Goal: Obtain resource: Obtain resource

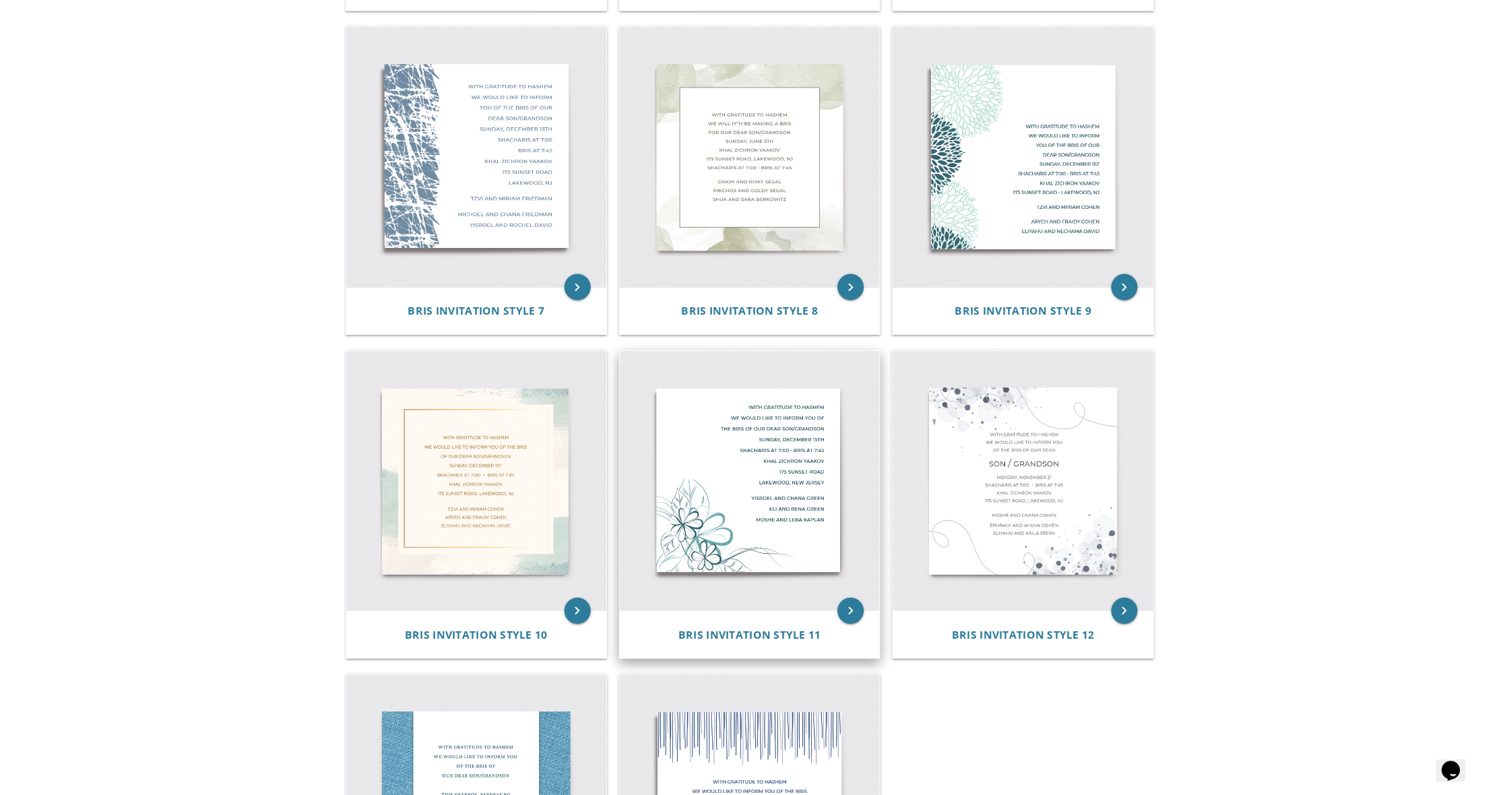
scroll to position [933, 0]
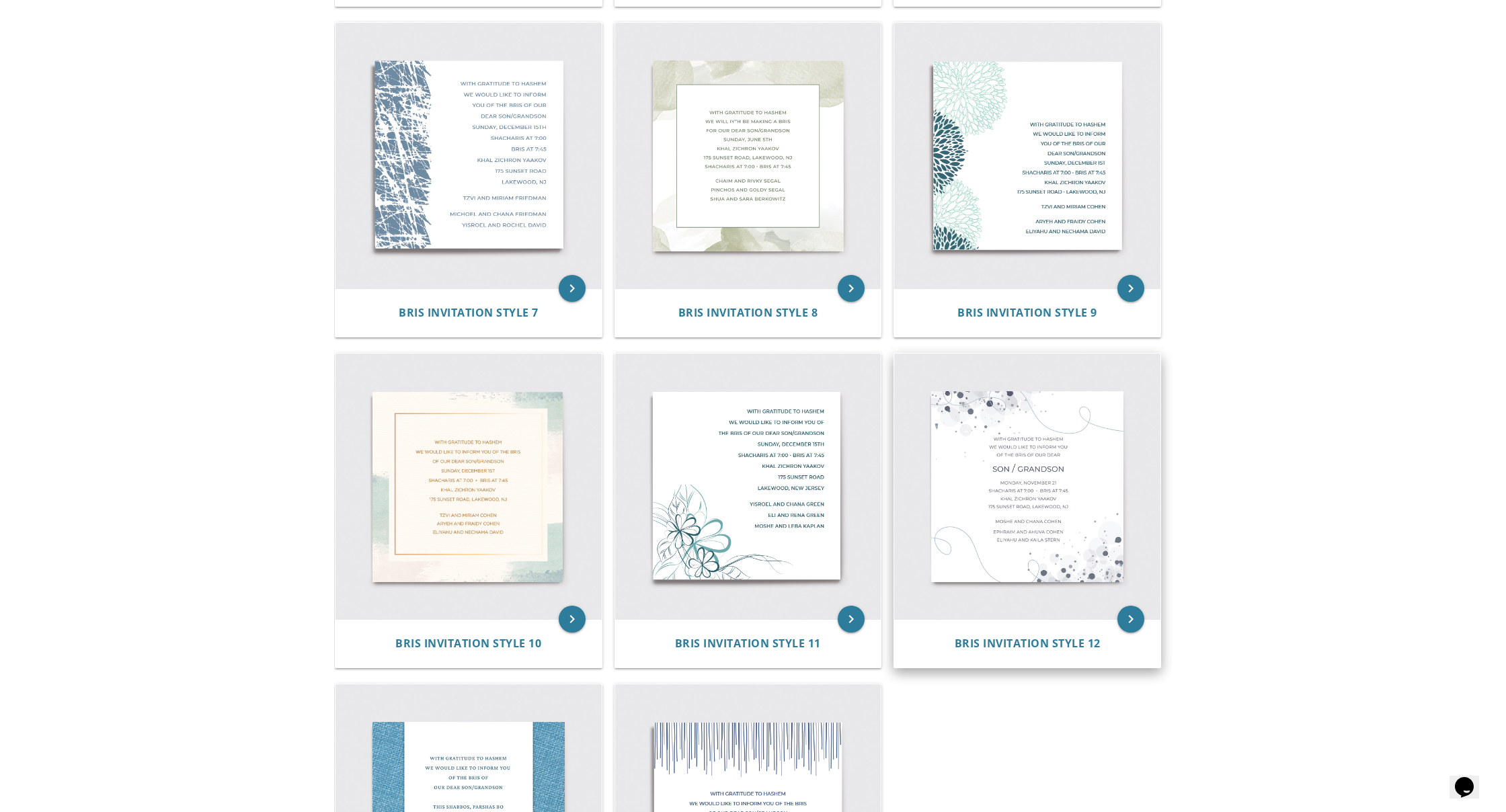
click at [955, 567] on img at bounding box center [1027, 486] width 266 height 266
click at [1130, 627] on icon "keyboard_arrow_right" at bounding box center [1131, 618] width 27 height 27
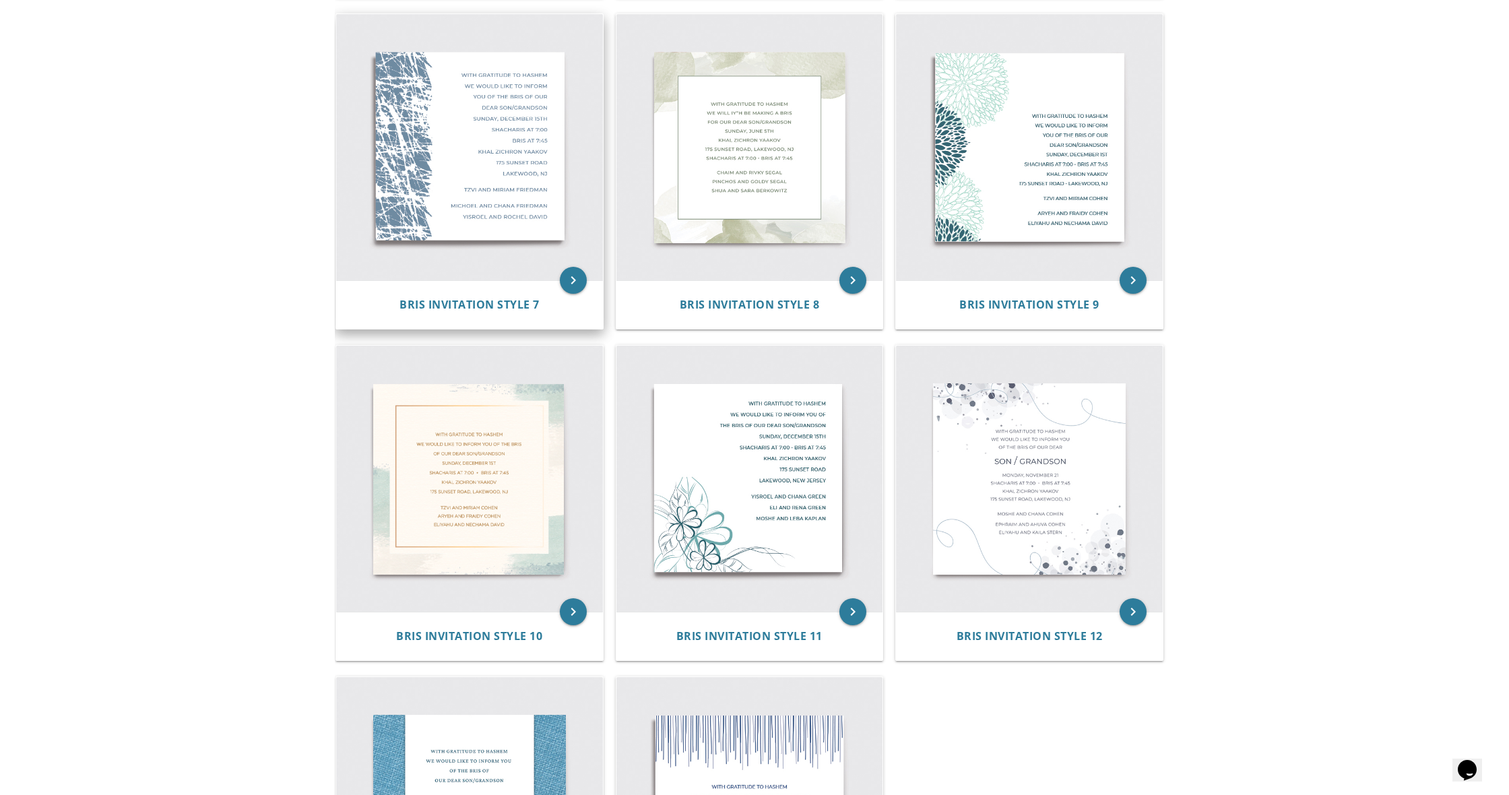
scroll to position [941, 0]
click at [497, 226] on img at bounding box center [469, 148] width 267 height 267
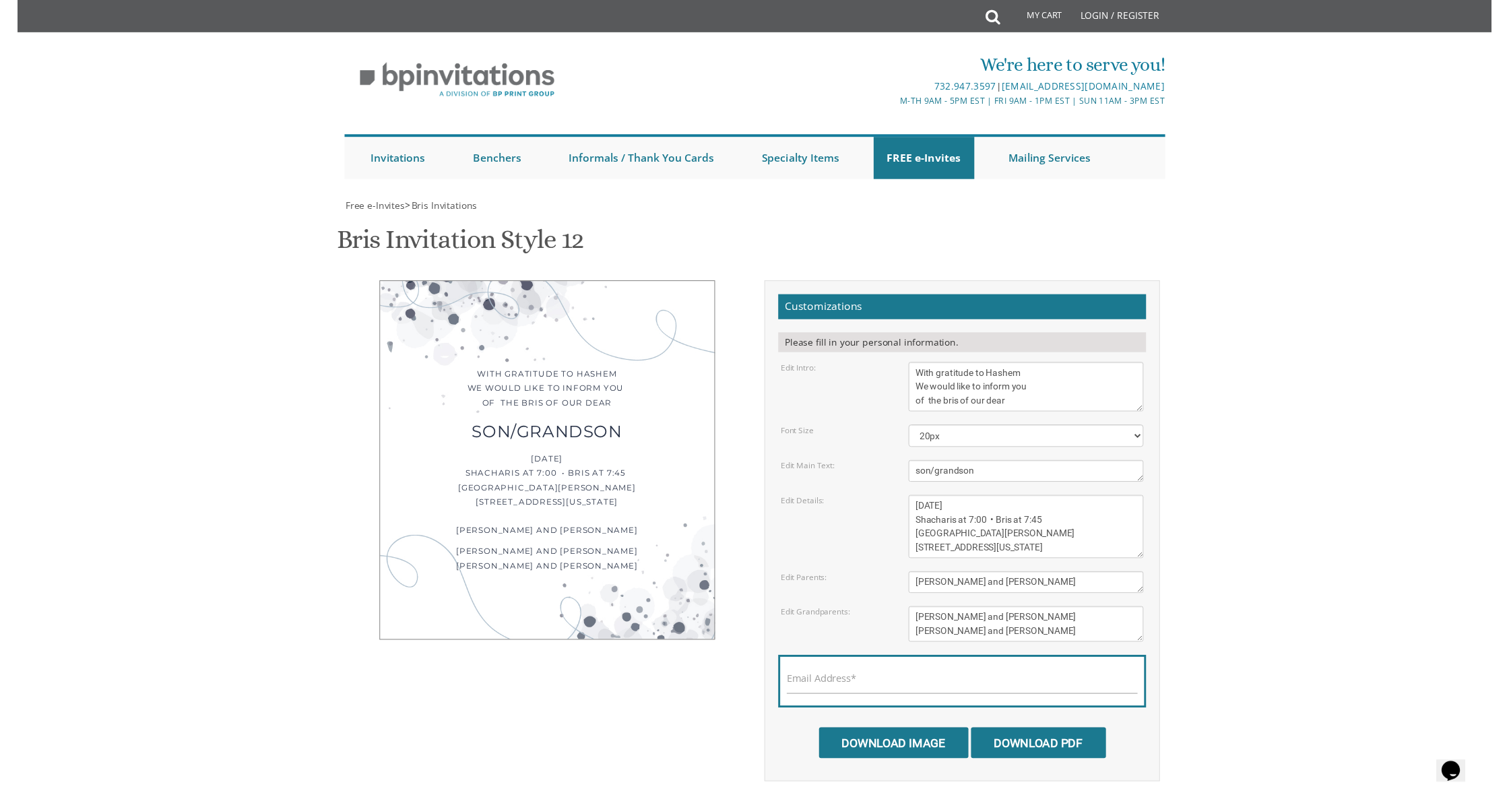
scroll to position [61, 0]
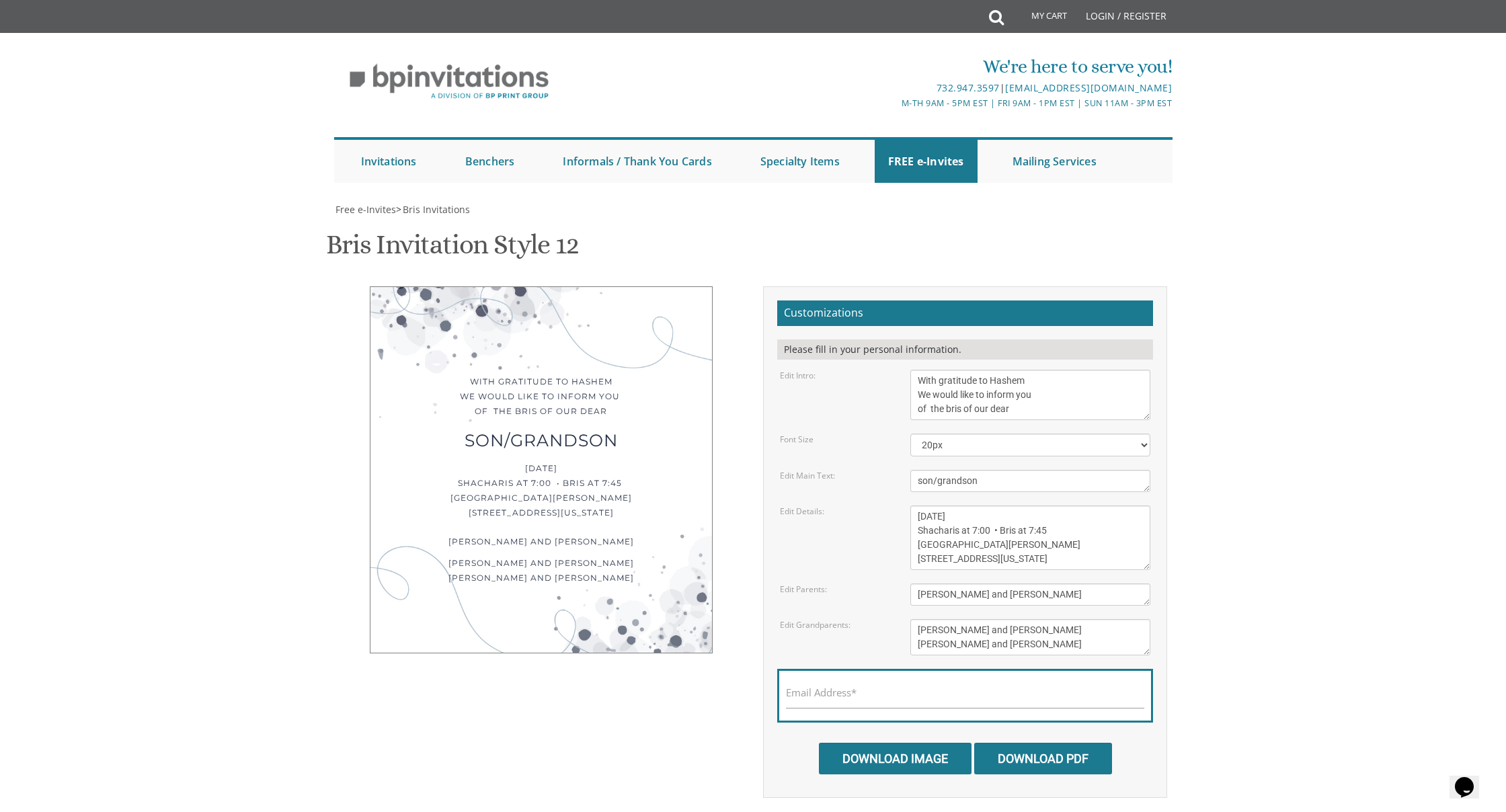
click at [1012, 370] on textarea "With gratitude to Hashem We would like to inform you of the bris of our dear" at bounding box center [1030, 395] width 241 height 51
click at [1013, 370] on textarea "With gratitude to Hashem We would like to inform you of the bris of our dear" at bounding box center [1030, 395] width 241 height 51
click at [971, 470] on textarea "son/grandson" at bounding box center [1030, 481] width 241 height 22
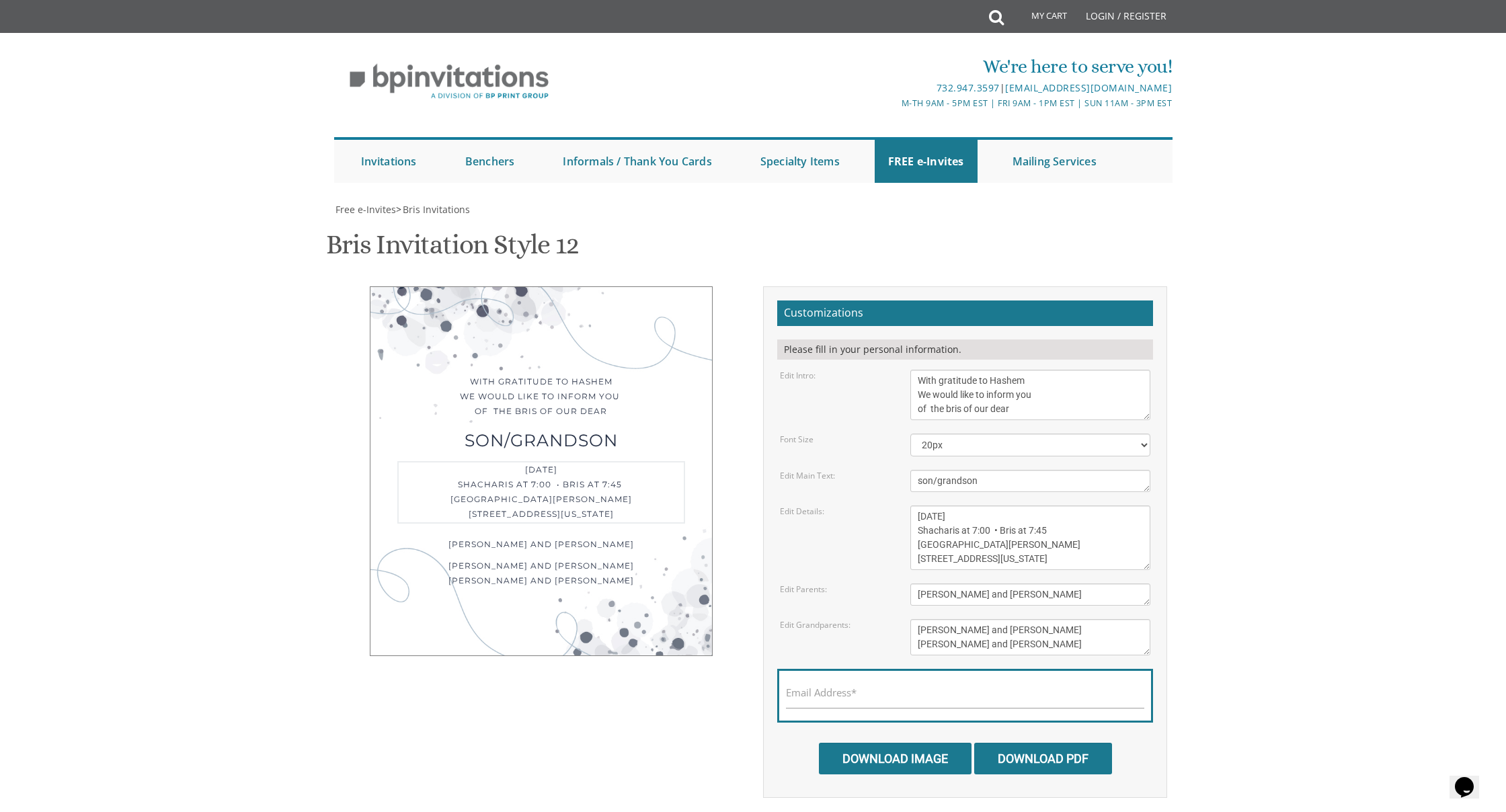
drag, startPoint x: 1013, startPoint y: 455, endPoint x: 916, endPoint y: 453, distance: 97.0
click at [917, 506] on textarea "[DATE] Shacharis at 7:00 • Bris at 7:45 [GEOGRAPHIC_DATA][PERSON_NAME] [STREET_…" at bounding box center [1030, 538] width 241 height 65
drag, startPoint x: 1009, startPoint y: 483, endPoint x: 918, endPoint y: 485, distance: 91.0
click at [918, 506] on textarea "[DATE] Shacharis at 7:00 • Bris at 7:45 [GEOGRAPHIC_DATA][PERSON_NAME] [STREET_…" at bounding box center [1030, 538] width 241 height 65
drag, startPoint x: 991, startPoint y: 498, endPoint x: 935, endPoint y: 498, distance: 56.0
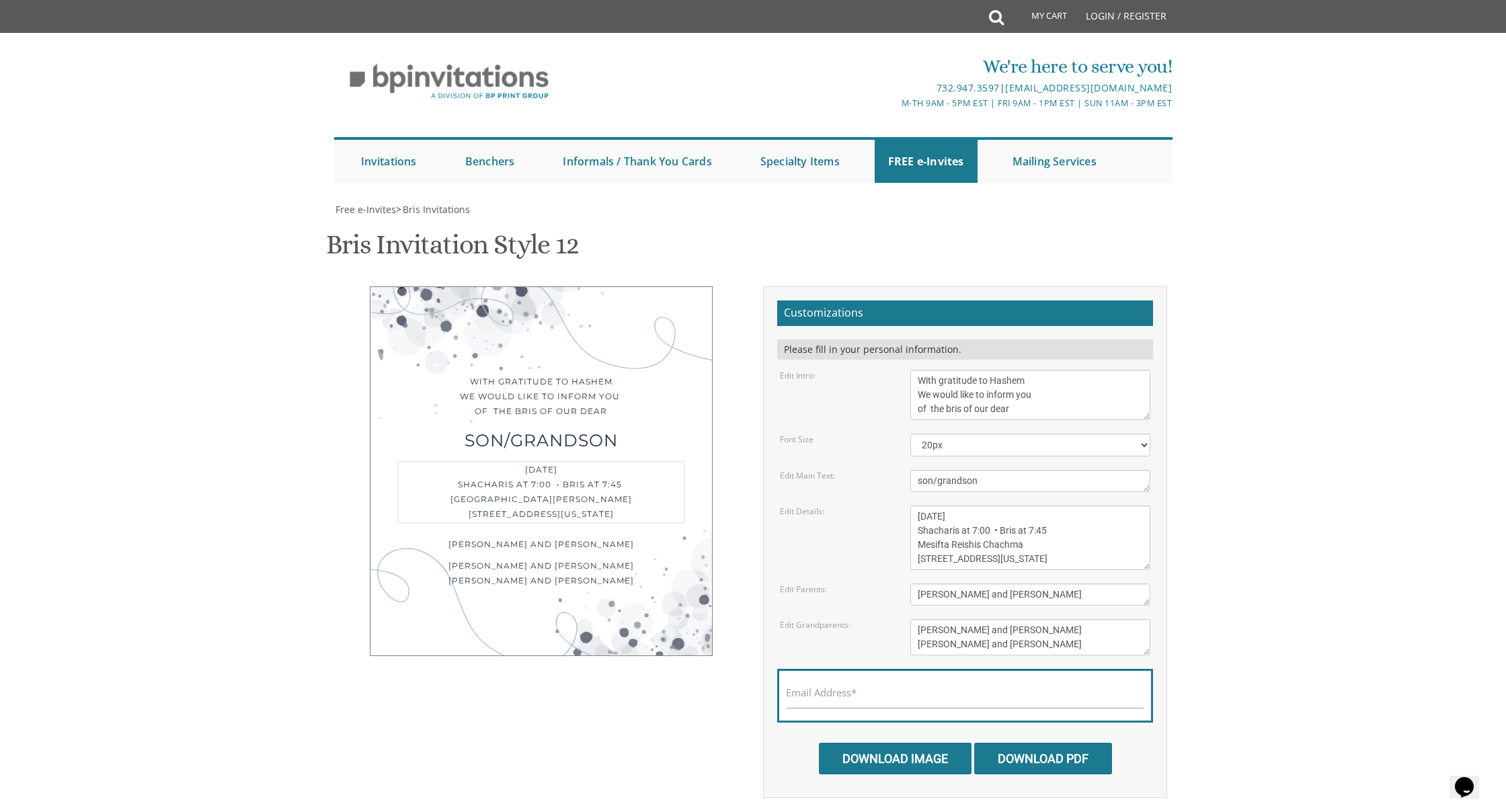
click at [935, 506] on textarea "[DATE] Shacharis at 7:00 • Bris at 7:45 [GEOGRAPHIC_DATA][PERSON_NAME] [STREET_…" at bounding box center [1030, 538] width 241 height 65
type textarea "Thursday, September 11 Shacharis at 7:00 • Bris at 7:45 Mesifta Reishis Chachma…"
click at [971, 584] on textarea "[PERSON_NAME] and [PERSON_NAME]" at bounding box center [1030, 595] width 241 height 22
drag, startPoint x: 1030, startPoint y: 534, endPoint x: 920, endPoint y: 537, distance: 110.0
click at [920, 584] on textarea "[PERSON_NAME] and [PERSON_NAME]" at bounding box center [1030, 595] width 241 height 22
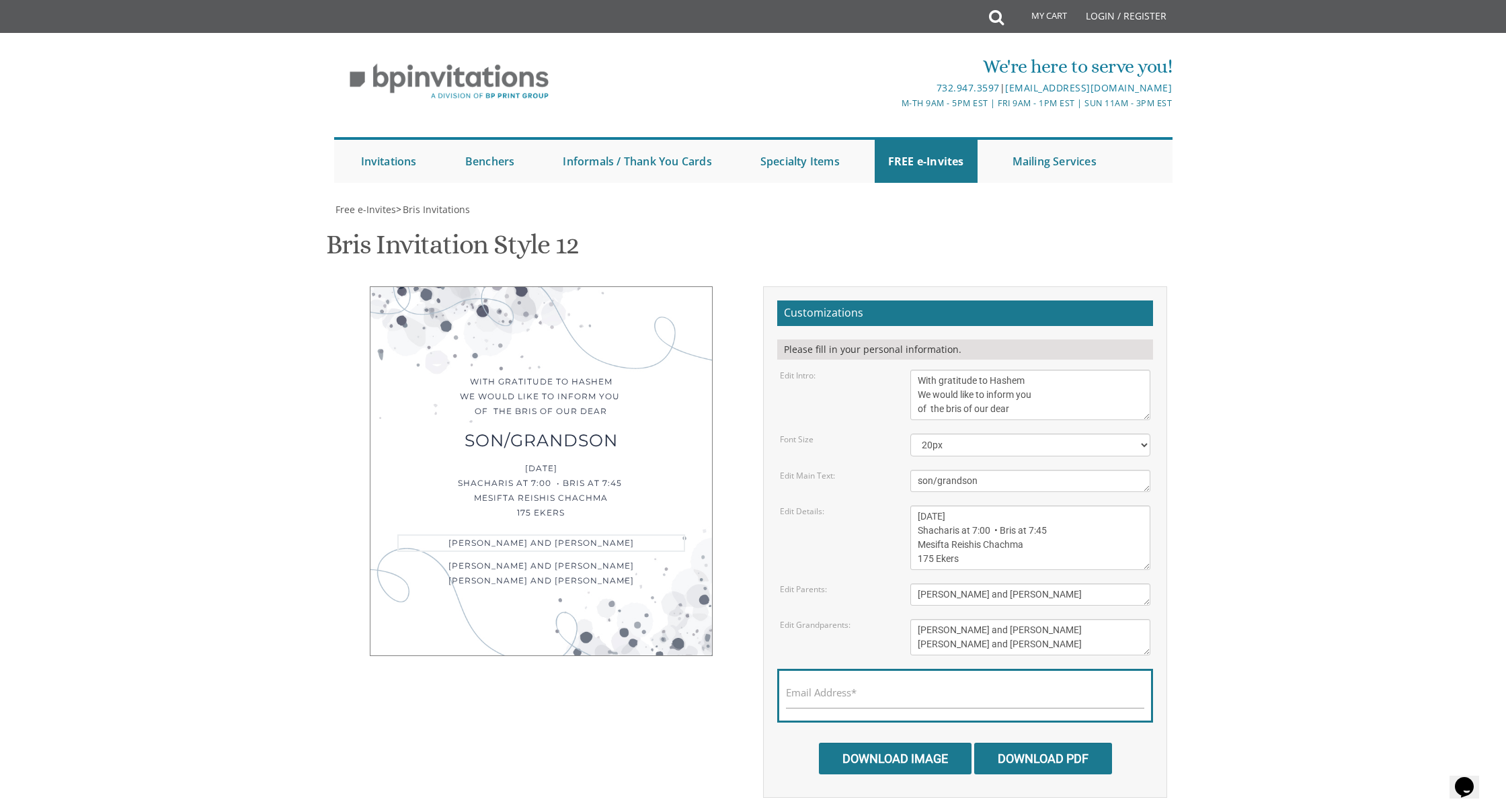
type textarea "Shaya and Baila Akerman"
drag, startPoint x: 969, startPoint y: 572, endPoint x: 912, endPoint y: 571, distance: 57.0
click at [912, 619] on textarea "[PERSON_NAME] and [PERSON_NAME] [PERSON_NAME] and [PERSON_NAME]" at bounding box center [1030, 637] width 241 height 36
click at [995, 619] on textarea "[PERSON_NAME] and [PERSON_NAME] [PERSON_NAME] and [PERSON_NAME]" at bounding box center [1030, 637] width 241 height 36
click at [991, 619] on textarea "[PERSON_NAME] and [PERSON_NAME] [PERSON_NAME] and [PERSON_NAME]" at bounding box center [1030, 637] width 241 height 36
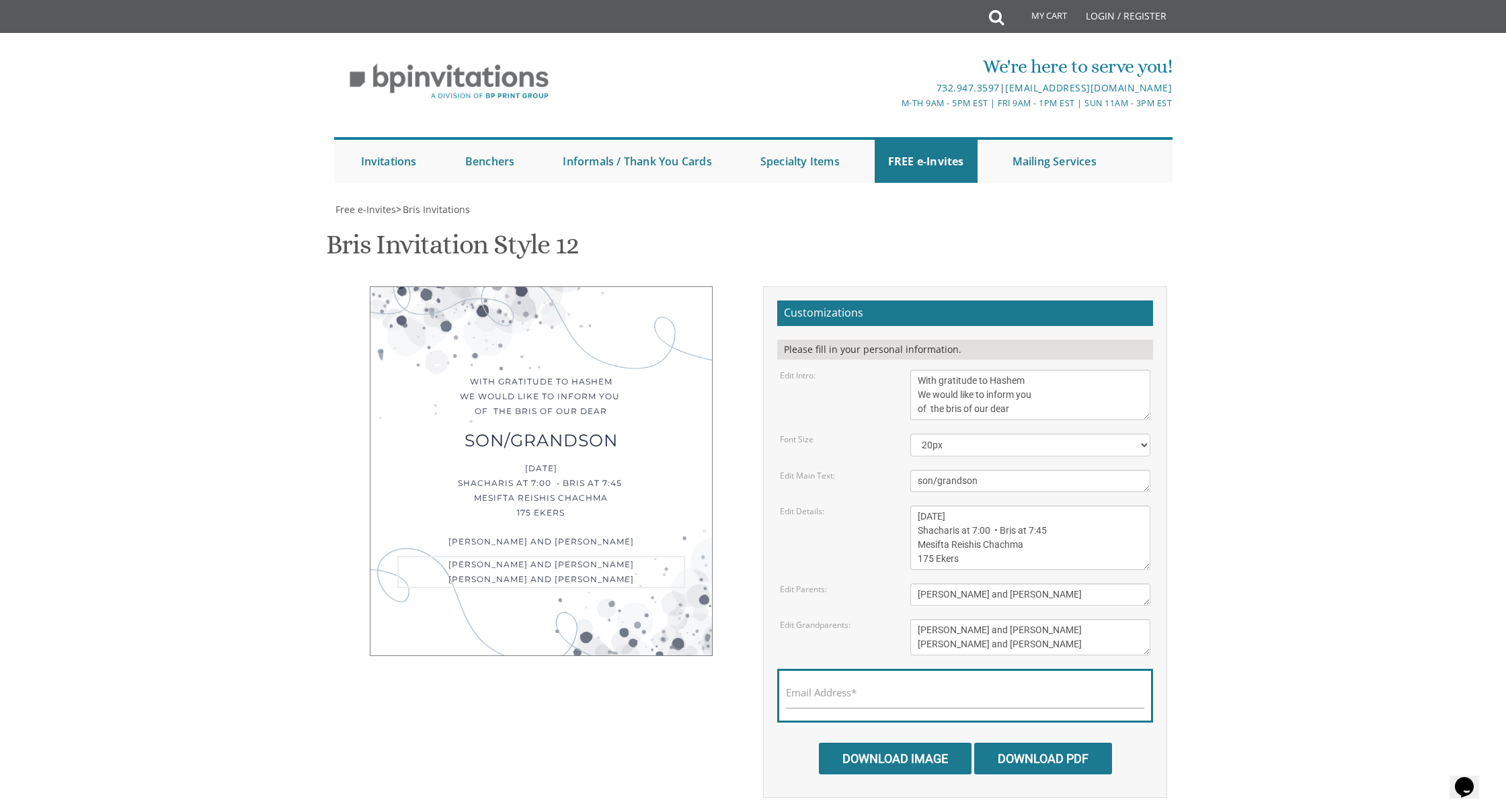
drag, startPoint x: 1018, startPoint y: 581, endPoint x: 912, endPoint y: 587, distance: 106.2
click at [913, 619] on textarea "[PERSON_NAME] and [PERSON_NAME] [PERSON_NAME] and [PERSON_NAME]" at bounding box center [1030, 637] width 241 height 36
type textarea "Mitzi and Etty Akerman Morty and Rifkie Silber"
click at [830, 691] on input "Email Address*" at bounding box center [965, 699] width 358 height 17
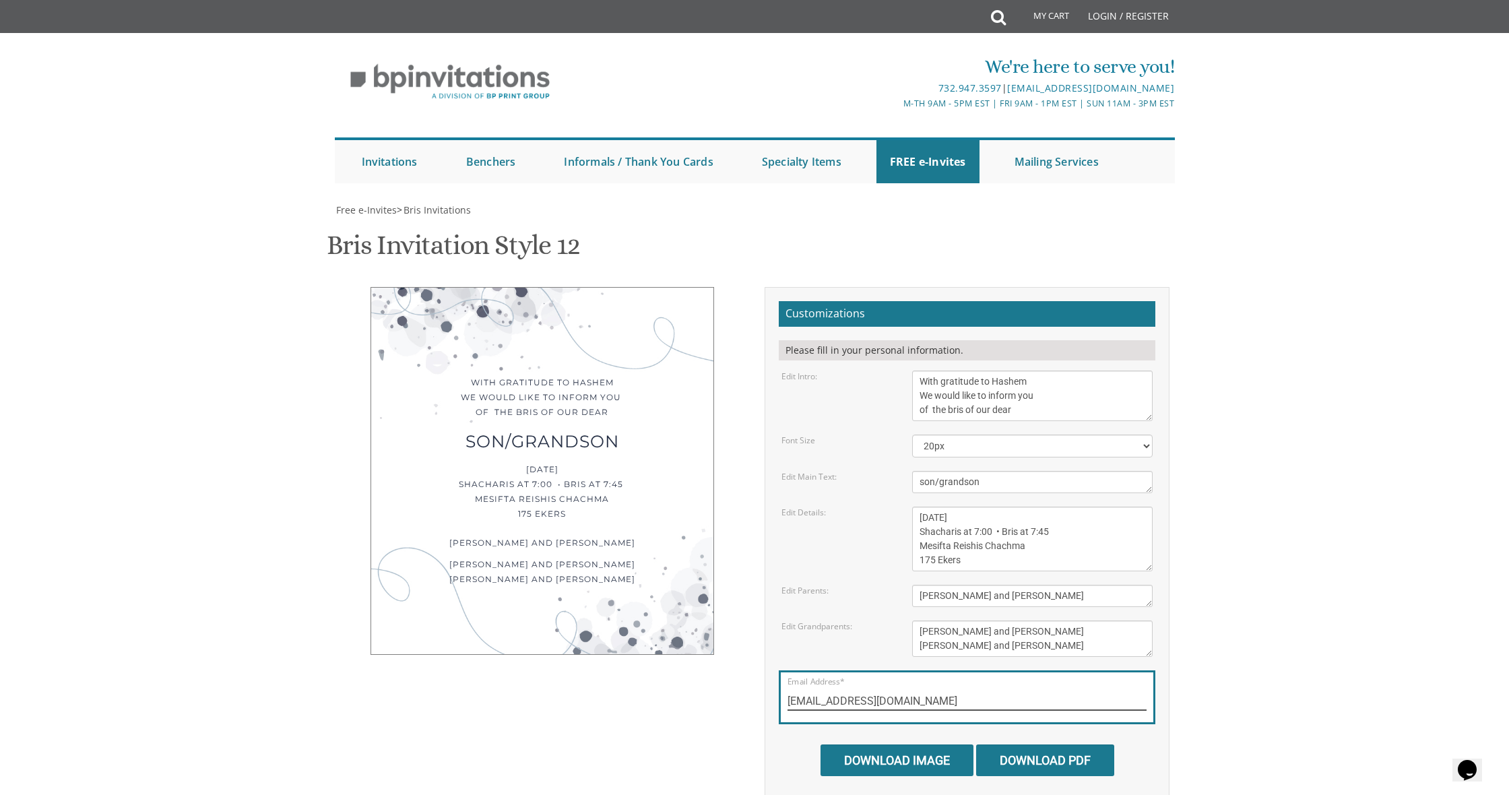
type input "[EMAIL_ADDRESS][DOMAIN_NAME]"
drag, startPoint x: 933, startPoint y: 498, endPoint x: 915, endPoint y: 501, distance: 18.4
click at [916, 507] on textarea "[DATE] Shacharis at 7:00 • Bris at 7:45 [GEOGRAPHIC_DATA][PERSON_NAME] [STREET_…" at bounding box center [1032, 539] width 241 height 65
type textarea "[DATE] Shacharis at 7:00 • Bris at 7:45 Mesifta Reishis Chachma [STREET_ADDRESS…"
click at [1021, 585] on textarea "[PERSON_NAME] and [PERSON_NAME]" at bounding box center [1032, 596] width 241 height 22
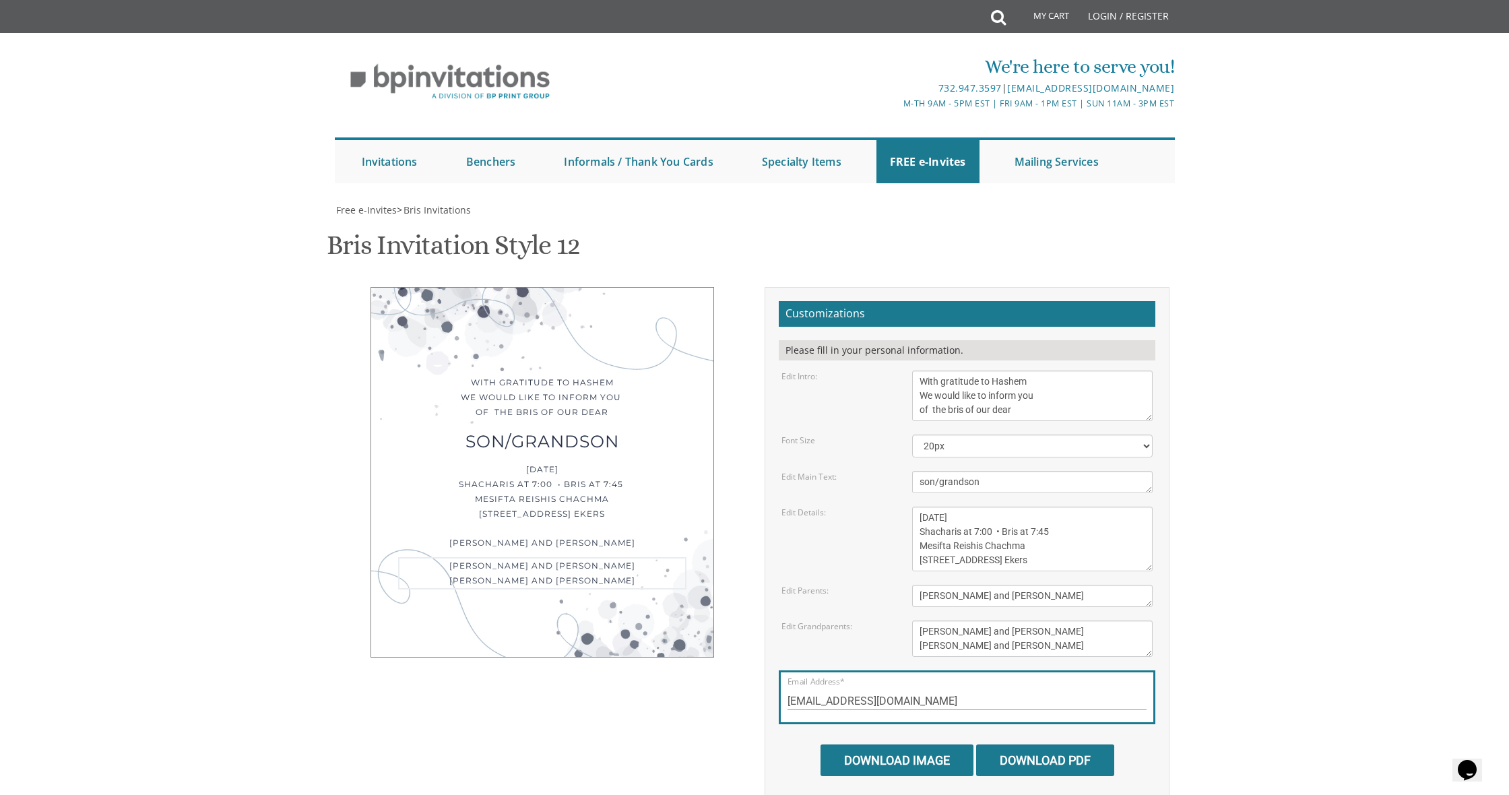
drag, startPoint x: 929, startPoint y: 560, endPoint x: 930, endPoint y: 569, distance: 8.8
click at [929, 621] on textarea "[PERSON_NAME] and [PERSON_NAME] [PERSON_NAME] and [PERSON_NAME]" at bounding box center [1032, 639] width 241 height 36
type textarea "Yitzi and Etty Akerman Morty and Rifkie Silber"
click at [1020, 507] on textarea "[DATE] Shacharis at 7:00 • Bris at 7:45 [GEOGRAPHIC_DATA][PERSON_NAME] [STREET_…" at bounding box center [1032, 539] width 241 height 65
select select "20px"
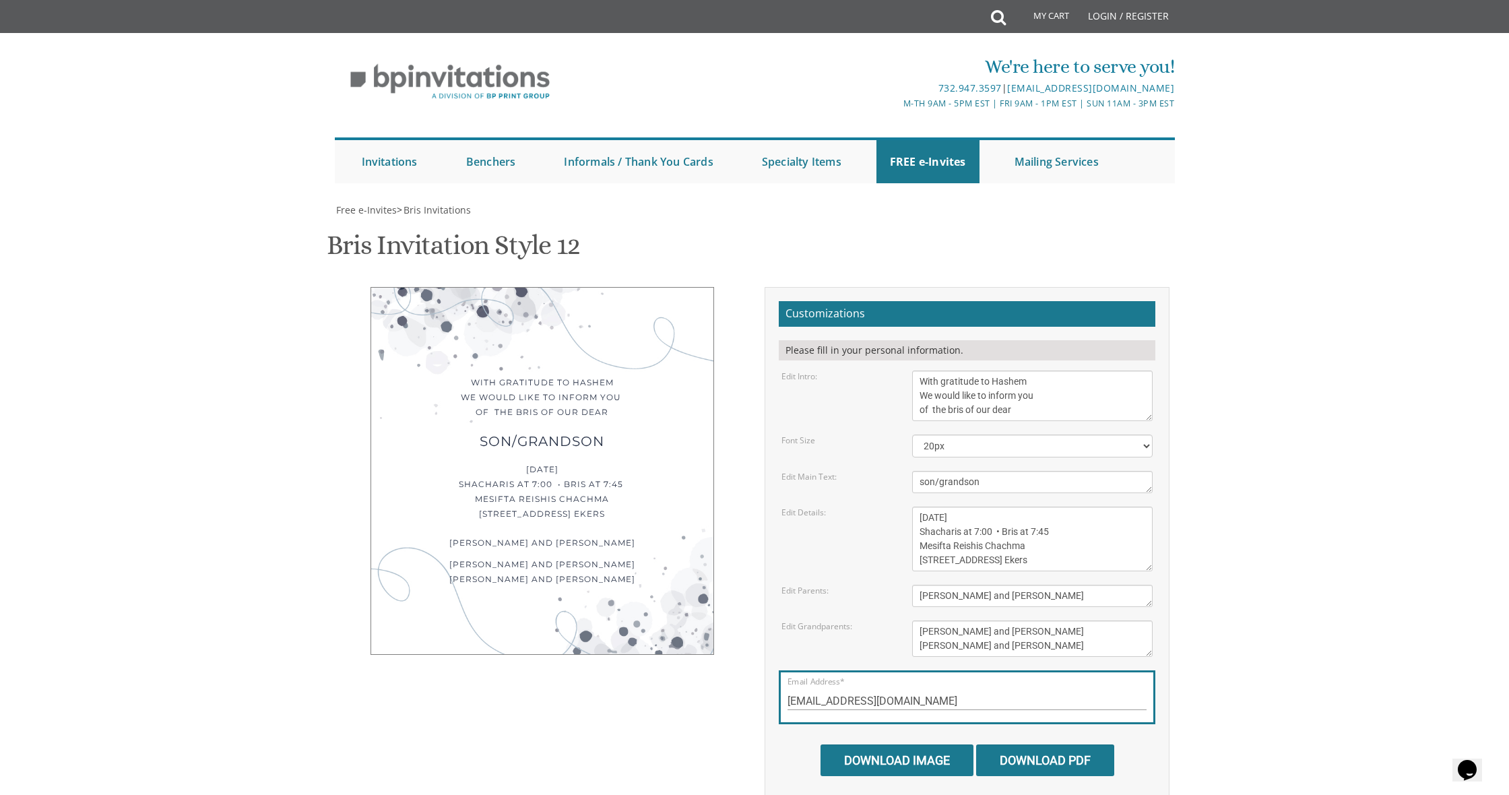
click at [1004, 471] on textarea "son/grandson" at bounding box center [1032, 482] width 241 height 22
click at [1006, 507] on textarea "[DATE] Shacharis at 7:00 • Bris at 7:45 [GEOGRAPHIC_DATA][PERSON_NAME] [STREET_…" at bounding box center [1032, 539] width 241 height 65
click at [1252, 457] on body "My Cart Total: View Cart Item(s) Submit My Cart Total: View Cart Item(s) Login …" at bounding box center [754, 579] width 1509 height 1158
click at [916, 745] on input "Download Image" at bounding box center [897, 761] width 153 height 32
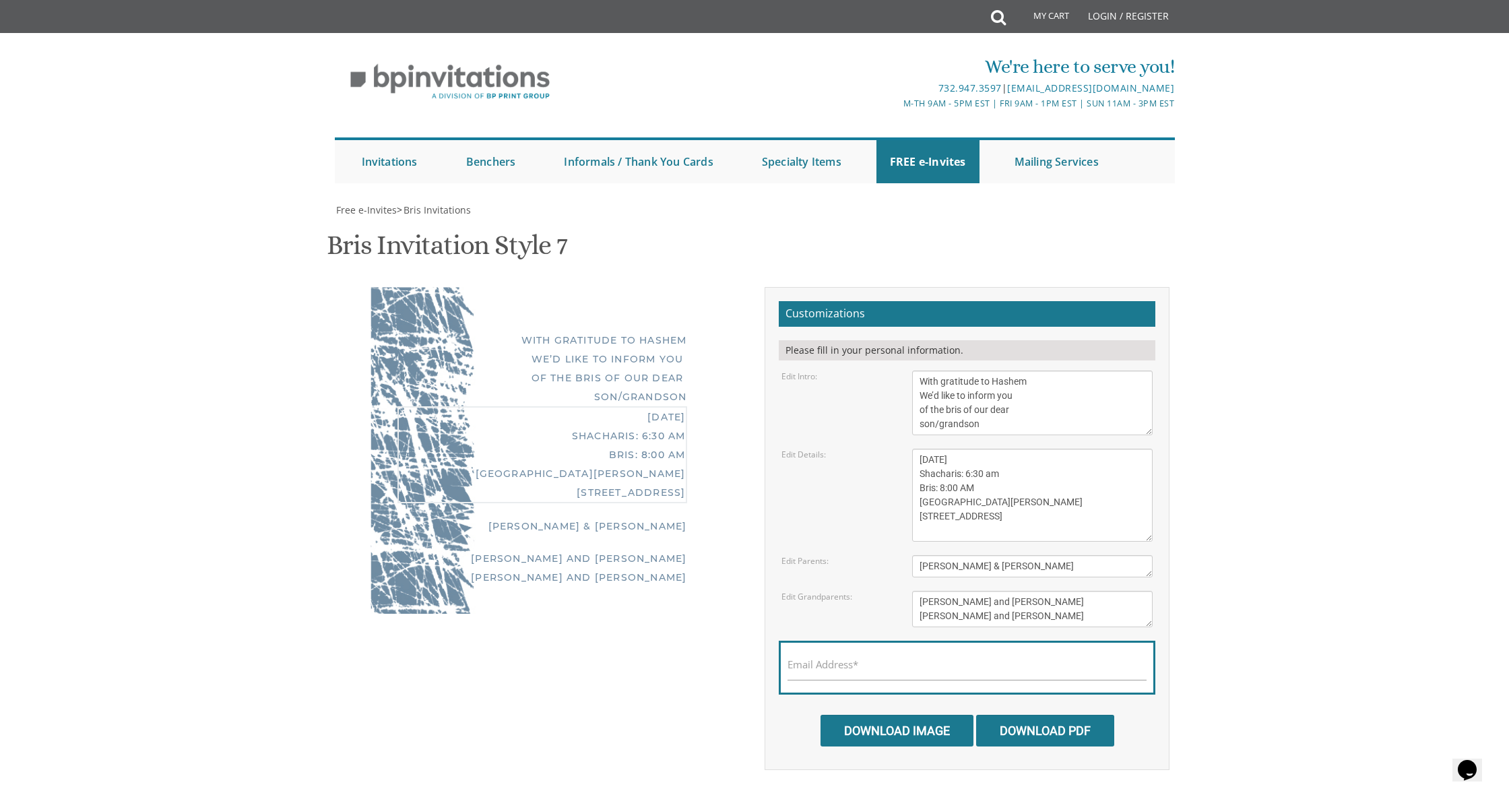
drag, startPoint x: 1003, startPoint y: 459, endPoint x: 903, endPoint y: 448, distance: 100.3
click at [903, 449] on div "[DATE] Shacharis: 6:30 am Bris: 8:00 AM [GEOGRAPHIC_DATA][PERSON_NAME] [STREET_…" at bounding box center [1032, 495] width 261 height 93
type textarea "Thursday, September 11 Shacharis: 7:0 am Bris: 7:45 AM Mesifta Reishis Chachma …"
drag, startPoint x: 1027, startPoint y: 569, endPoint x: 883, endPoint y: 587, distance: 144.7
click at [883, 587] on form "Customizations Please fill in your personal information. Edit Intro: With grati…" at bounding box center [967, 523] width 377 height 445
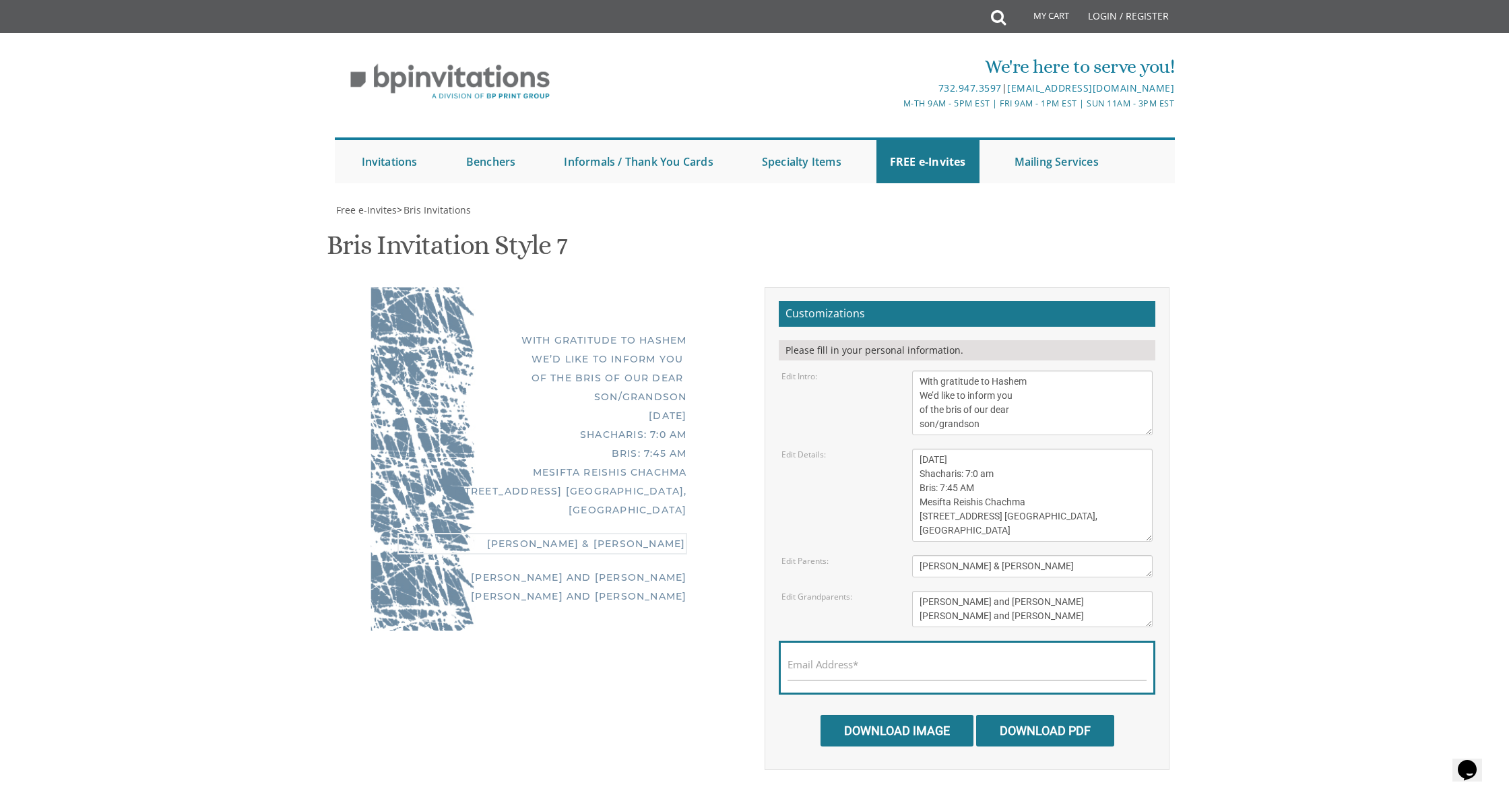
click at [927, 564] on textarea "Tzvi & Miriam Friedman" at bounding box center [1032, 566] width 241 height 22
type textarea "Shaya and baila Akerman"
click at [978, 617] on textarea "Michoel and Chana Friedman Yisroel and Rochel David" at bounding box center [1032, 609] width 241 height 36
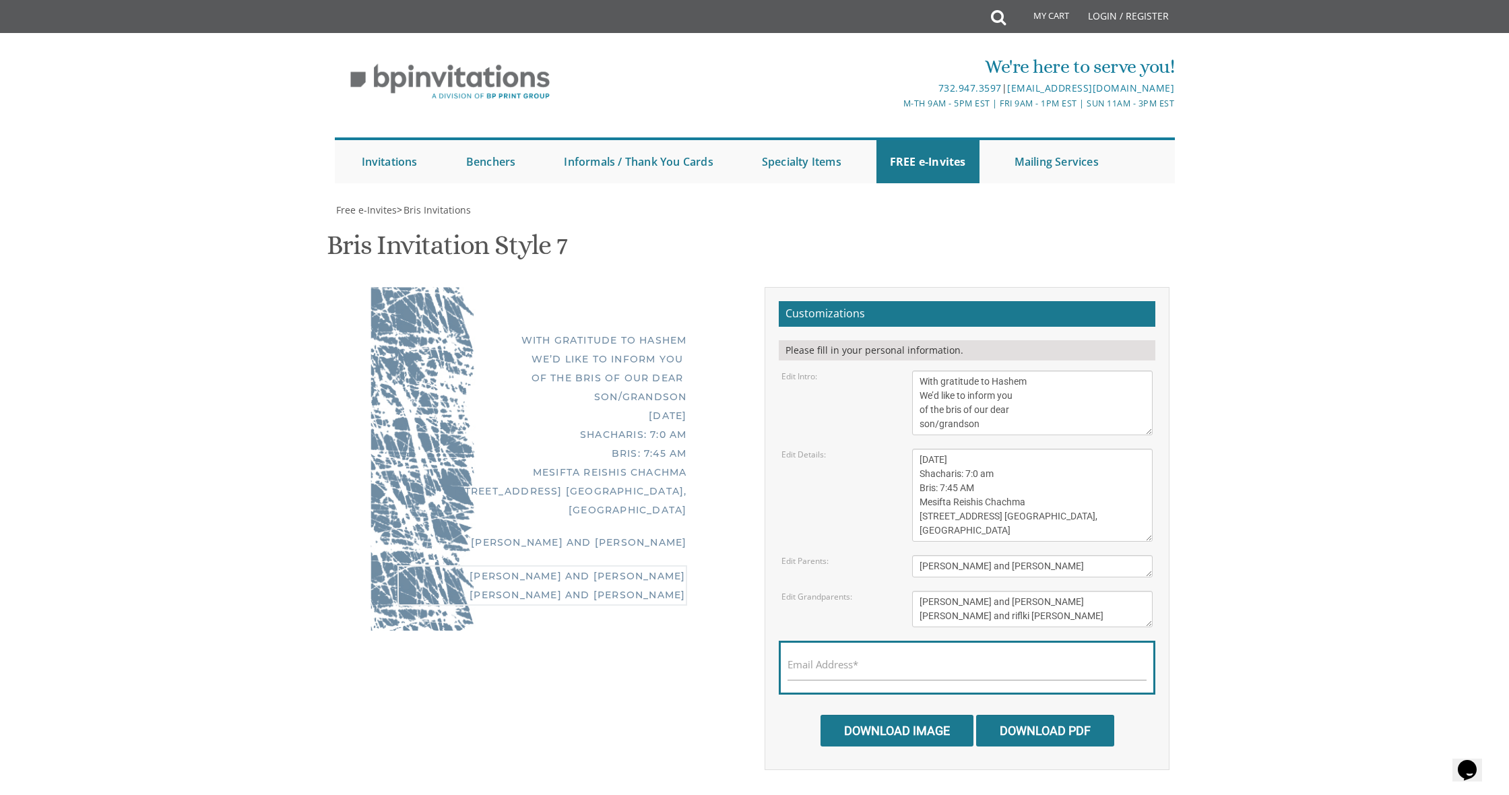
click at [978, 616] on textarea "Michoel and Chana Friedman Yisroel and Rochel David" at bounding box center [1032, 609] width 241 height 36
drag, startPoint x: 930, startPoint y: 600, endPoint x: 947, endPoint y: 608, distance: 18.7
click at [930, 601] on textarea "Michoel and Chana Friedman Yisroel and Rochel David" at bounding box center [1032, 609] width 241 height 36
click at [984, 615] on textarea "Michoel and Chana Friedman Yisroel and Rochel David" at bounding box center [1032, 609] width 241 height 36
type textarea "yitzi and Etty Akkerman Morty and rifki Silber"
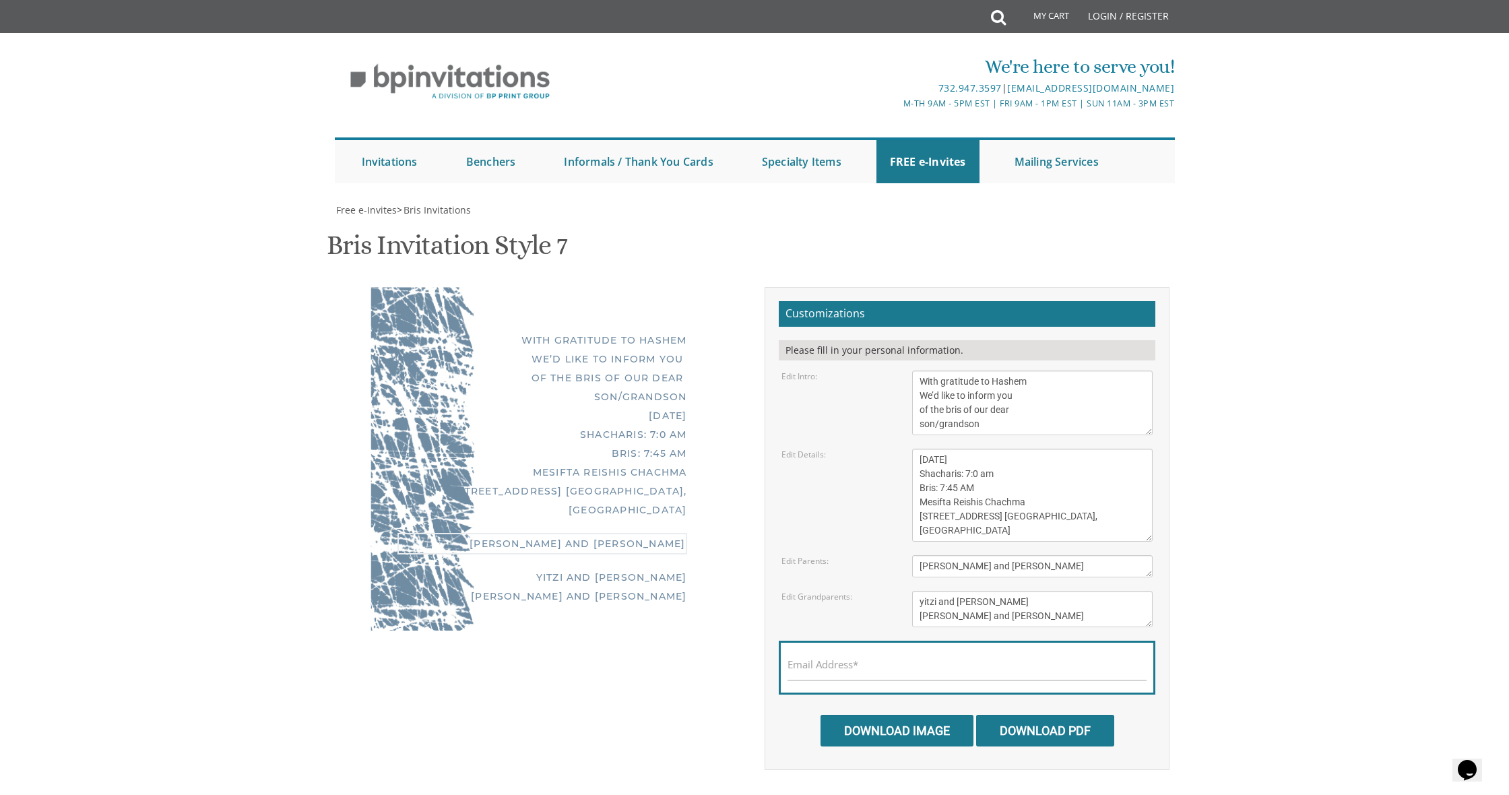
click at [965, 570] on textarea "Tzvi & Miriam Friedman" at bounding box center [1032, 566] width 241 height 22
drag, startPoint x: 993, startPoint y: 533, endPoint x: 892, endPoint y: 532, distance: 101.1
click at [892, 532] on div "Edit Details: Sunday, May 8th Shacharis: 6:30 am Bris: 8:00 AM Ateres Leah Hall…" at bounding box center [968, 495] width 392 height 93
drag, startPoint x: 670, startPoint y: 516, endPoint x: 662, endPoint y: 523, distance: 10.5
drag, startPoint x: 980, startPoint y: 532, endPoint x: 907, endPoint y: 530, distance: 73.5
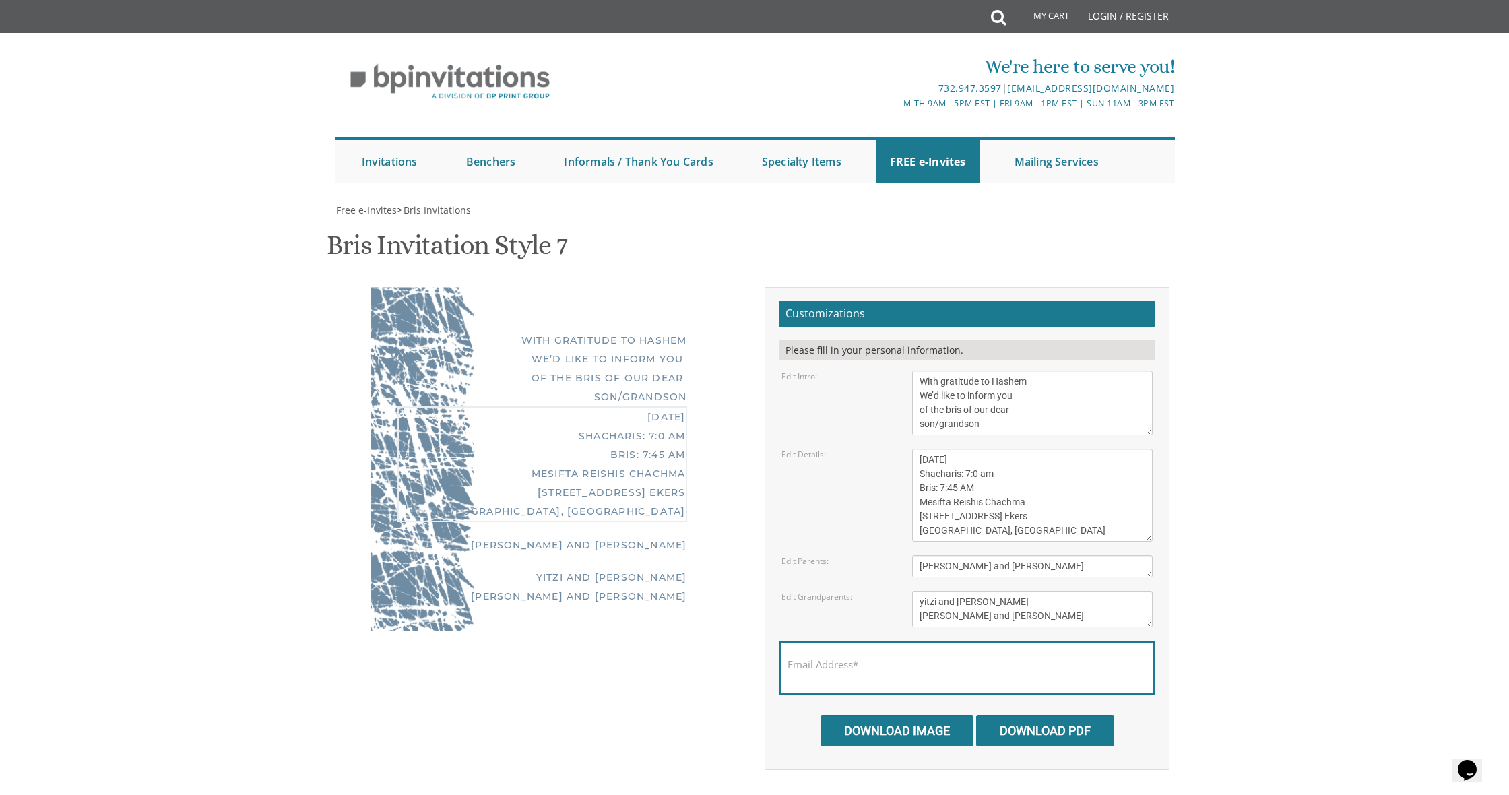
click at [908, 530] on div "Sunday, May 8th Shacharis: 6:30 am Bris: 8:00 AM Ateres Leah Hall 805 Cross St …" at bounding box center [1032, 495] width 261 height 93
click at [589, 428] on div "Thursday, September 11 Shacharis: 7:0 am Bris: 7:45 AM Mesifta Reishis Chachma …" at bounding box center [543, 464] width 290 height 116
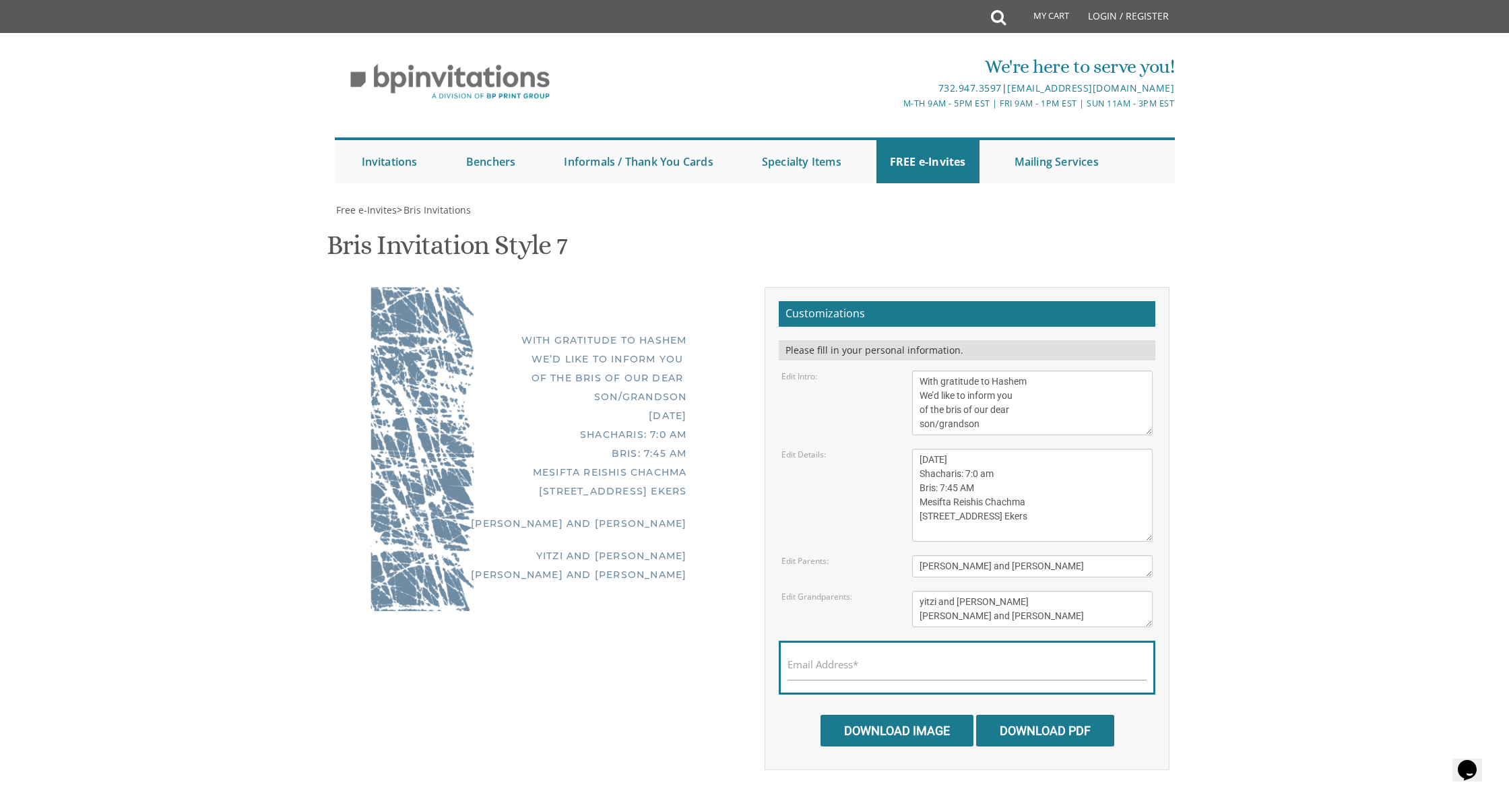
click at [567, 410] on div "Thursday, September 11 Shacharis: 7:0 am Bris: 7:45 AM Mesifta Reishis Chachma …" at bounding box center [543, 453] width 290 height 94
click at [922, 458] on textarea "Sunday, May 8th Shacharis: 6:30 am Bris: 8:00 AM Ateres Leah Hall 805 Cross St …" at bounding box center [1032, 495] width 241 height 93
type textarea "Thursday, September 11 Shacharis: 7:0 am Bris: 7:45 AM Mesifta Reishis Chachma …"
click at [695, 496] on div "With gratitude to Hashem We’d like to inform you of the bris of our dear son/gr…" at bounding box center [543, 450] width 344 height 327
click at [959, 417] on textarea "With gratitude to Hashem We’d like to inform you of the bris of our dear son/gr…" at bounding box center [1032, 403] width 241 height 65
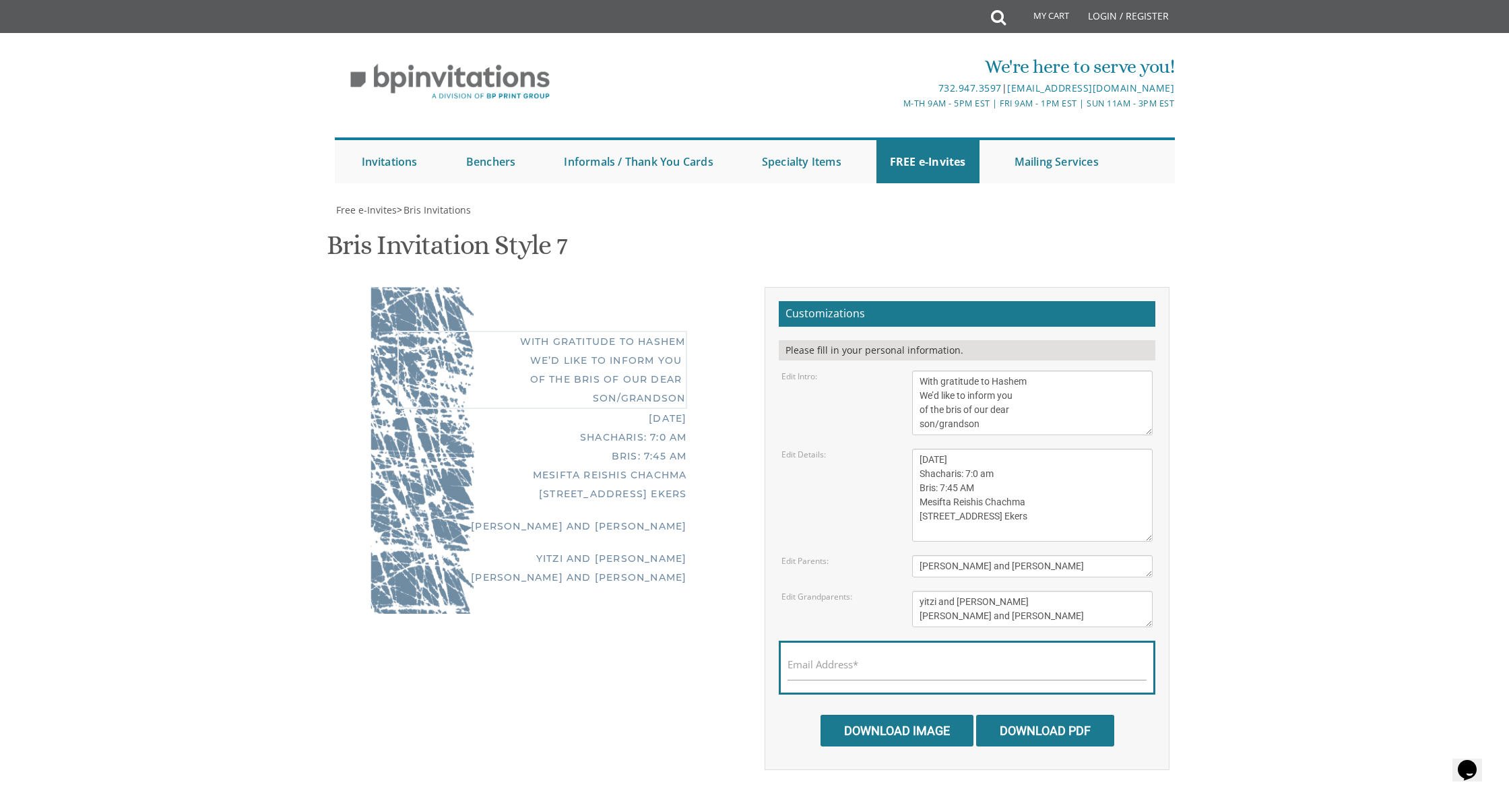
click at [959, 418] on textarea "With gratitude to Hashem We’d like to inform you of the bris of our dear son/gr…" at bounding box center [1032, 403] width 241 height 65
click at [928, 422] on textarea "With gratitude to Hashem We’d like to inform you of the bris of our dear son/gr…" at bounding box center [1032, 403] width 241 height 65
click at [921, 425] on textarea "With gratitude to Hashem We’d like to inform you of the bris of our dear son/gr…" at bounding box center [1032, 403] width 241 height 65
click at [666, 457] on div "Thursday, September 11 Shacharis: 7:0 am Bris: 7:45 AM Mesifta Reishis Chachma …" at bounding box center [543, 456] width 290 height 94
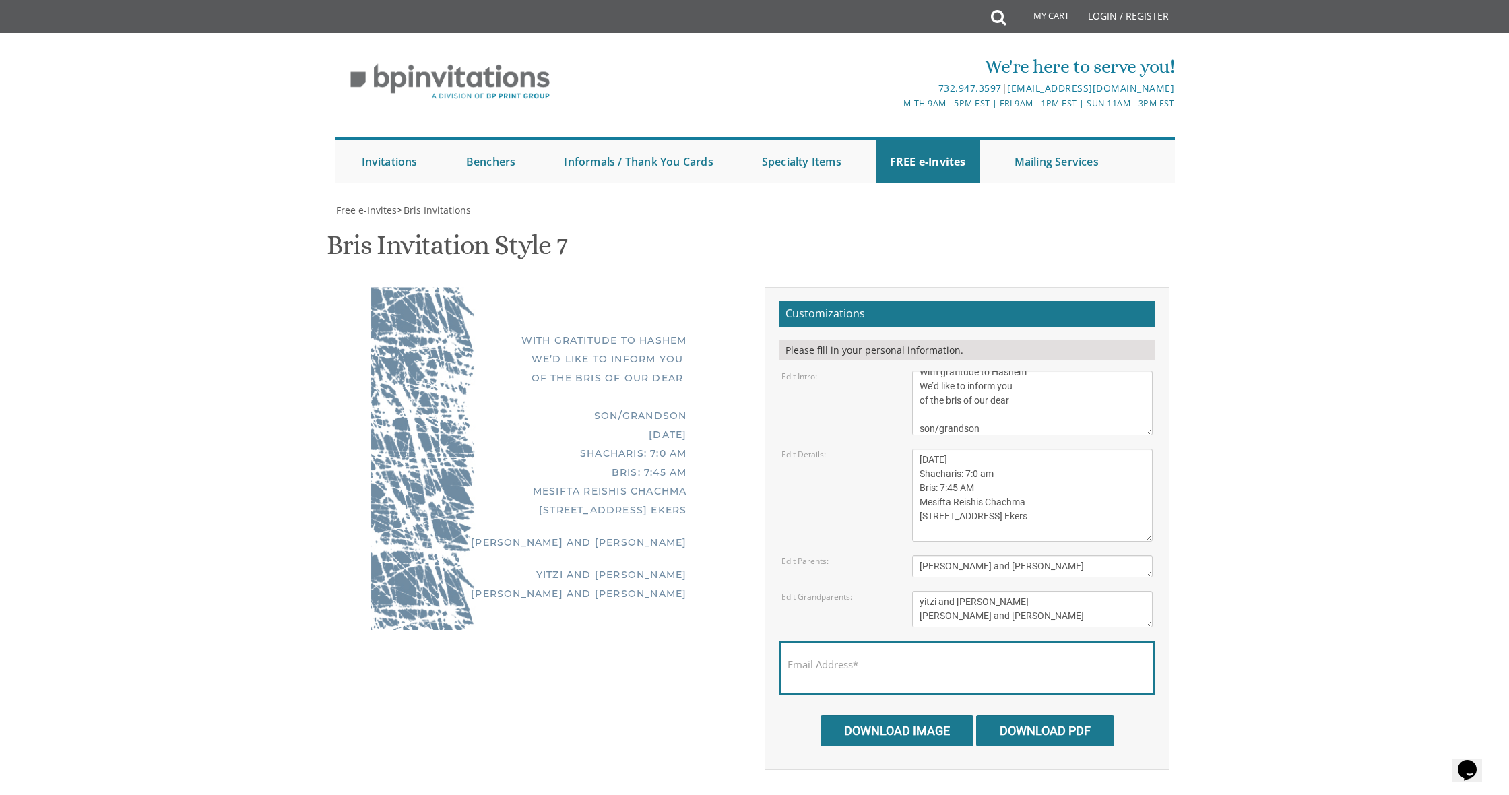
click at [648, 412] on div "With gratitude to Hashem We’d like to inform you of the bris of our dear son/gr…" at bounding box center [543, 378] width 290 height 94
click at [966, 488] on textarea "Sunday, May 8th Shacharis: 6:30 am Bris: 8:00 AM Ateres Leah Hall 805 Cross St …" at bounding box center [1032, 495] width 241 height 93
type textarea "With gratitude to Hashem We’d like to inform you of the bris of our dear son/gr…"
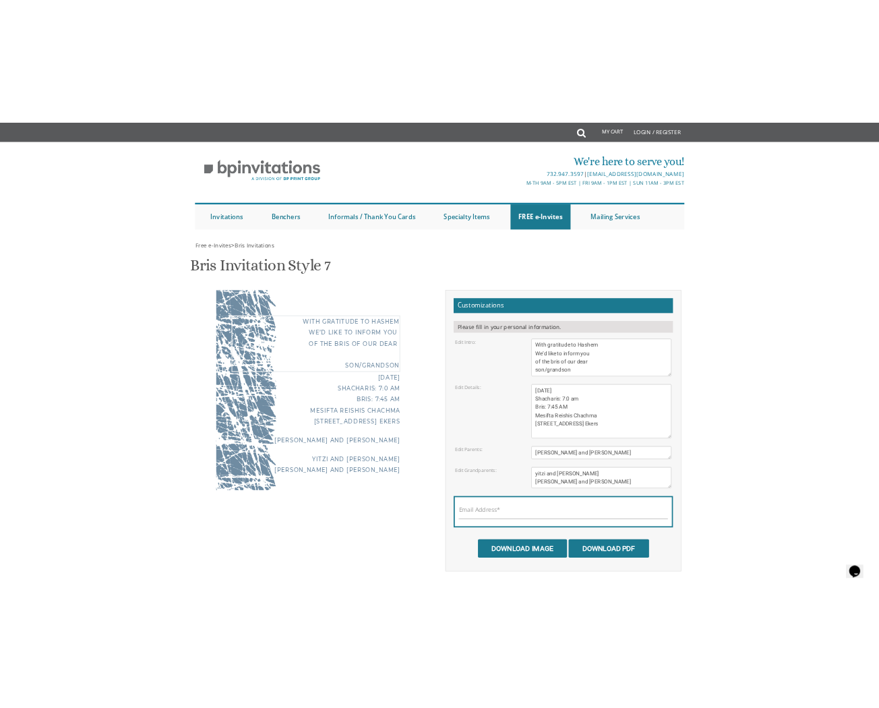
scroll to position [0, 0]
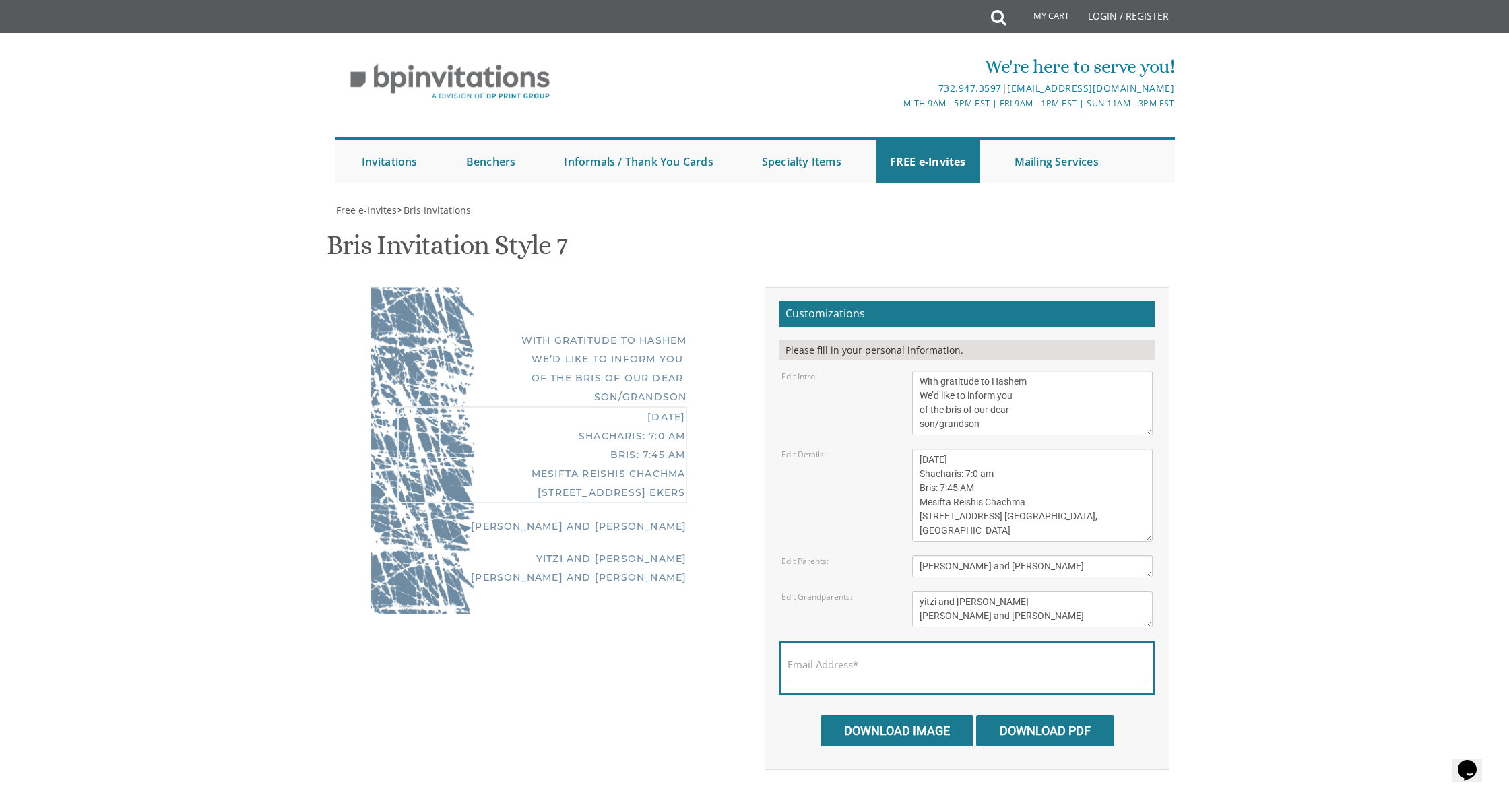
type textarea "Thursday, September 11 Shacharis: 7:0 am Bris: 7:45 AM Mesifta Reishis Chachma …"
type textarea "Mitzi and Etty Akkerman Morty and rifki Silber"
click at [598, 513] on div "Thursday, September 11 Shacharis: 7:0 am Bris: 7:45 AM Mesifta Reishis Chachma …" at bounding box center [543, 462] width 290 height 113
drag, startPoint x: 995, startPoint y: 530, endPoint x: 898, endPoint y: 527, distance: 97.7
click at [898, 527] on div "Edit Details: Sunday, May 8th Shacharis: 6:30 am Bris: 8:00 AM Ateres Leah Hall…" at bounding box center [968, 495] width 392 height 93
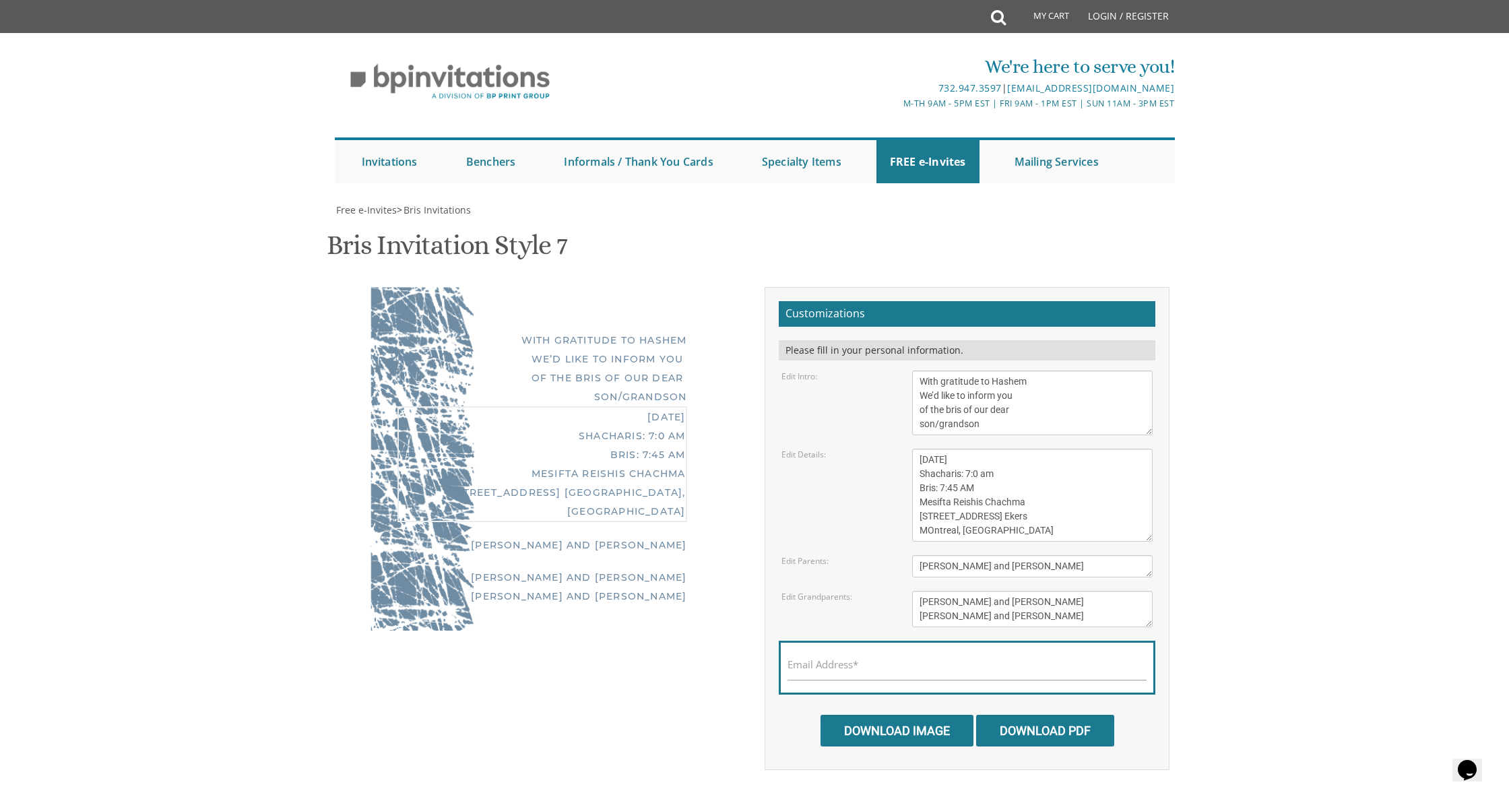
type textarea "Thursday, September 11 Shacharis: 7:0 am Bris: 7:45 AM Mesifta Reishis Chachma …"
click at [962, 577] on form "Customizations Please fill in your personal information. Edit Intro: With grati…" at bounding box center [967, 523] width 377 height 445
click at [865, 670] on input "Email Address*" at bounding box center [967, 672] width 359 height 17
click at [796, 670] on input "SHayaakerman@gmail.com" at bounding box center [967, 672] width 359 height 17
click at [803, 672] on input "SHayaakerman@gmail.com" at bounding box center [967, 672] width 359 height 17
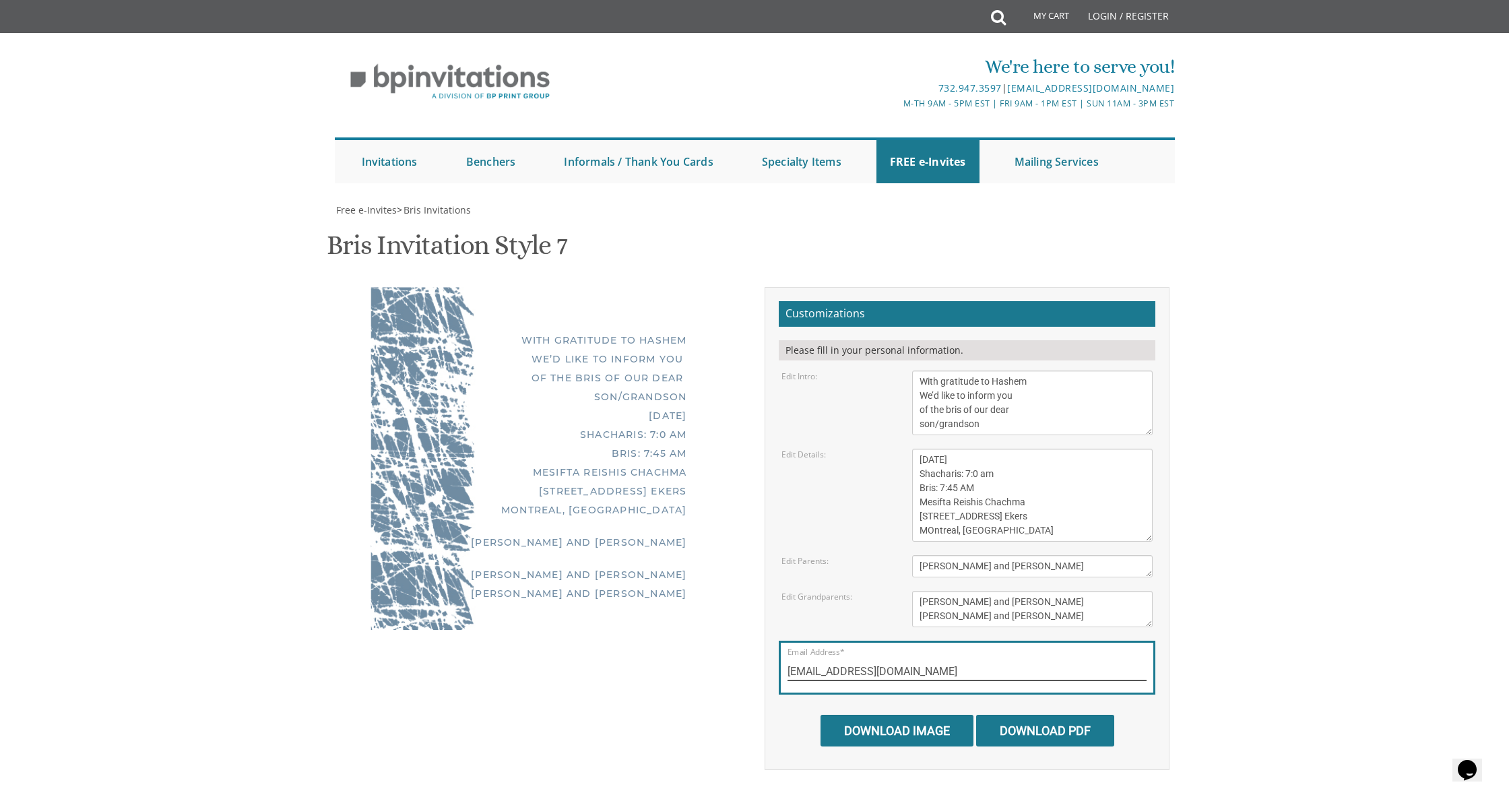
type input "[EMAIL_ADDRESS][DOMAIN_NAME]"
click at [873, 726] on input "Download Image" at bounding box center [897, 731] width 153 height 32
click at [83, 0] on html "My Cart Total: View Cart Item(s) Submit My Cart Total: View Cart Item(s) Login …" at bounding box center [754, 397] width 1509 height 795
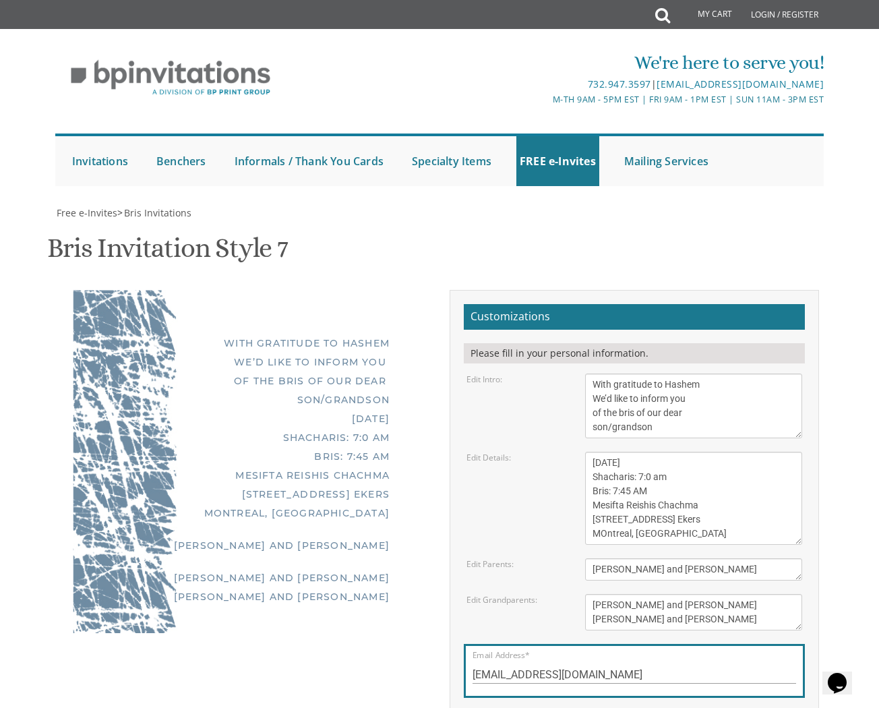
scroll to position [286, 0]
click at [677, 499] on div "Free e-Invites > Bris Invitations Bris Invitation Style 7 SKU: bris7 With grati…" at bounding box center [439, 534] width 769 height 657
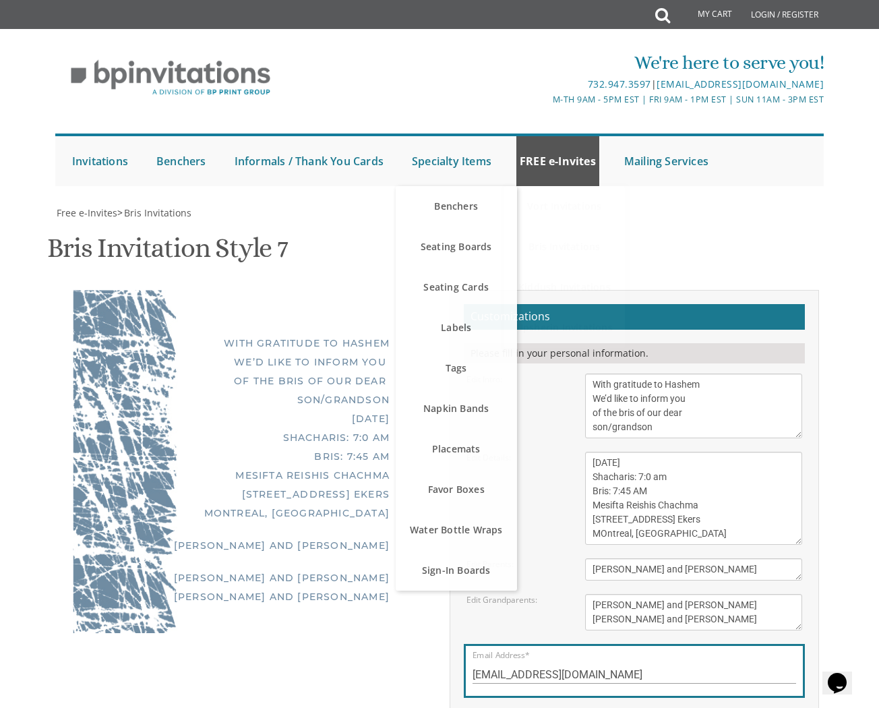
click at [551, 163] on link "FREE e-Invites" at bounding box center [557, 161] width 83 height 50
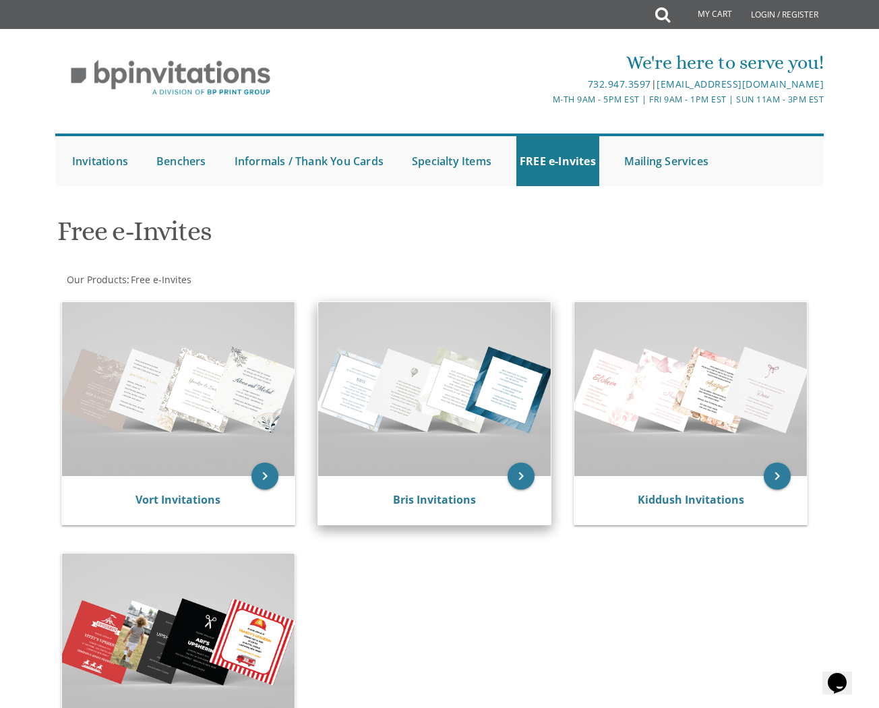
click at [404, 369] on img at bounding box center [434, 389] width 232 height 175
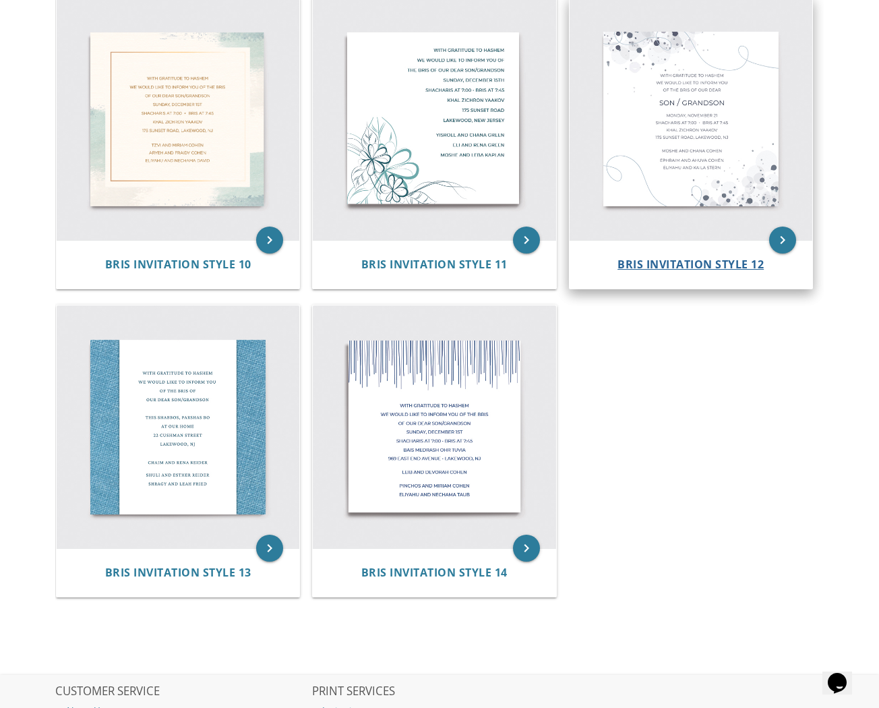
scroll to position [1222, 0]
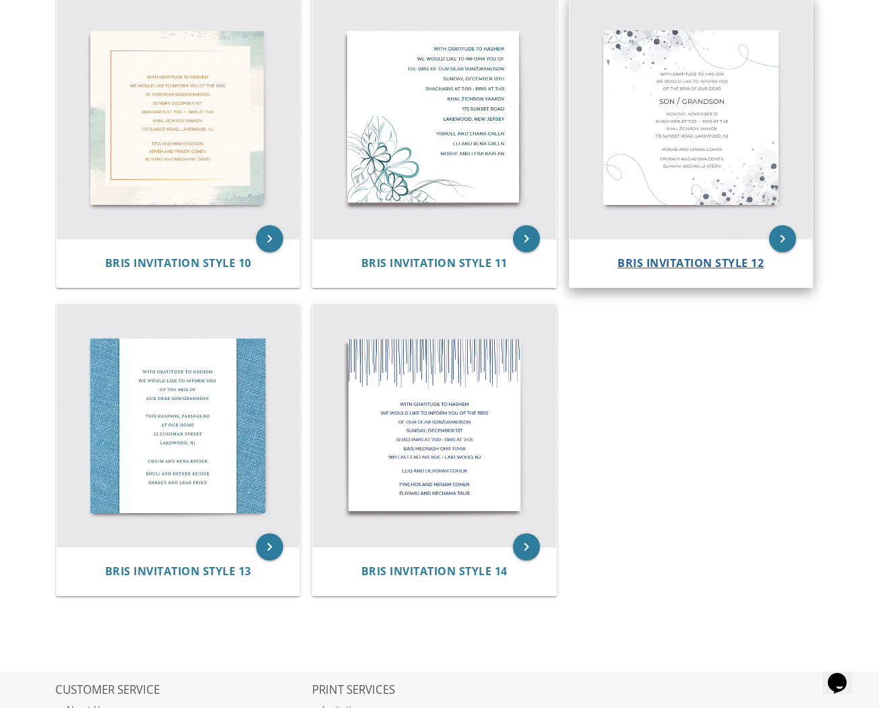
click at [645, 255] on span "Bris Invitation Style 12" at bounding box center [690, 262] width 146 height 15
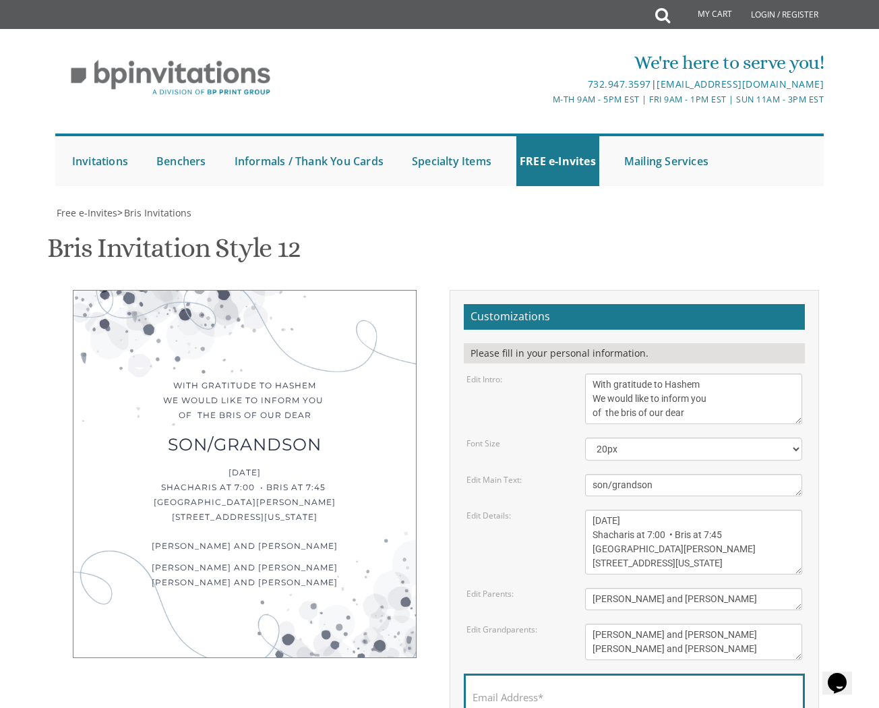
scroll to position [142, 0]
drag, startPoint x: 692, startPoint y: 376, endPoint x: 584, endPoint y: 382, distance: 108.0
click at [585, 509] on textarea "[DATE] Shacharis at 7:00 • Bris at 7:45 [GEOGRAPHIC_DATA][PERSON_NAME] [STREET_…" at bounding box center [693, 541] width 217 height 65
click at [621, 509] on textarea "[DATE] Shacharis at 7:00 • Bris at 7:45 [GEOGRAPHIC_DATA][PERSON_NAME] [STREET_…" at bounding box center [693, 541] width 217 height 65
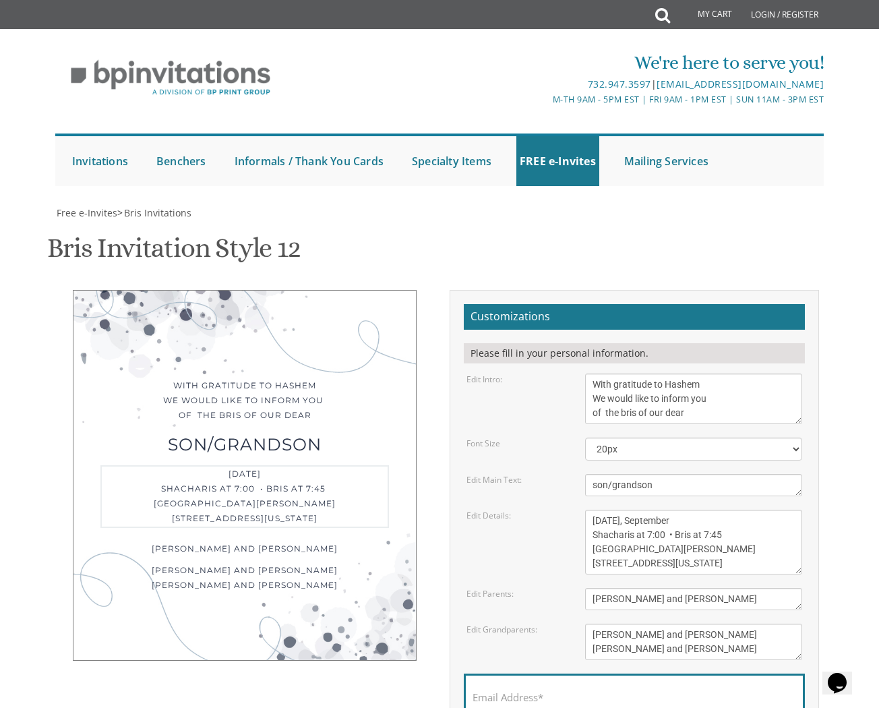
click at [621, 509] on textarea "[DATE] Shacharis at 7:00 • Bris at 7:45 [GEOGRAPHIC_DATA][PERSON_NAME] [STREET_…" at bounding box center [693, 541] width 217 height 65
click at [660, 509] on textarea "[DATE] Shacharis at 7:00 • Bris at 7:45 [GEOGRAPHIC_DATA][PERSON_NAME] [STREET_…" at bounding box center [693, 541] width 217 height 65
type textarea "[DATE], September Shacharis at 7:00 • Bris at 7:45 Mesifta Reishis Chachma [STR…"
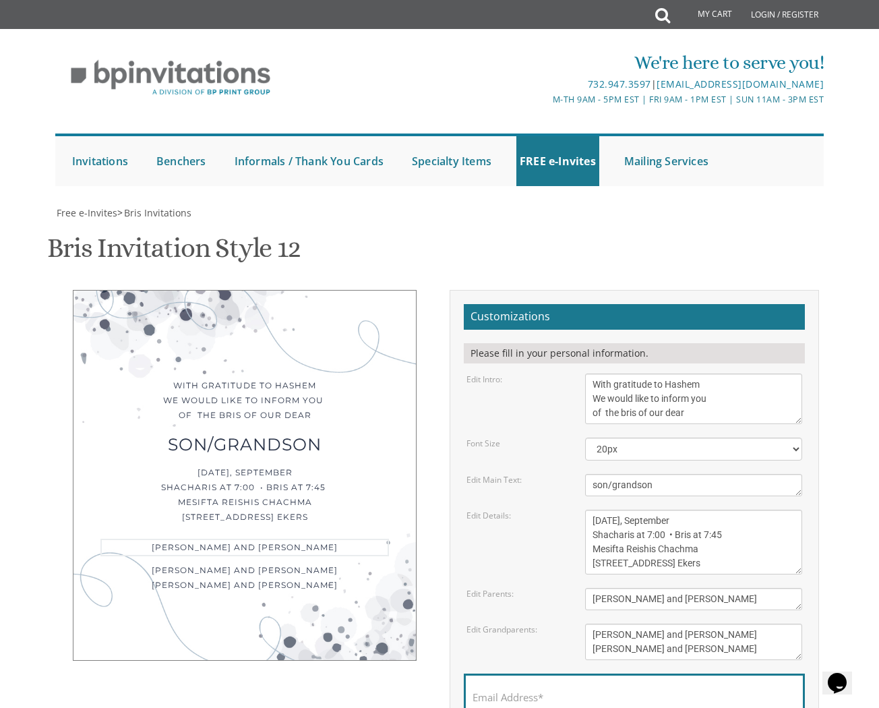
click at [666, 588] on textarea "[PERSON_NAME] and [PERSON_NAME]" at bounding box center [693, 599] width 217 height 22
click at [665, 588] on textarea "[PERSON_NAME] and [PERSON_NAME]" at bounding box center [693, 599] width 217 height 22
type textarea "shay and [PERSON_NAME]"
click at [650, 623] on textarea "[PERSON_NAME] and [PERSON_NAME] [PERSON_NAME] and [PERSON_NAME]" at bounding box center [693, 641] width 217 height 36
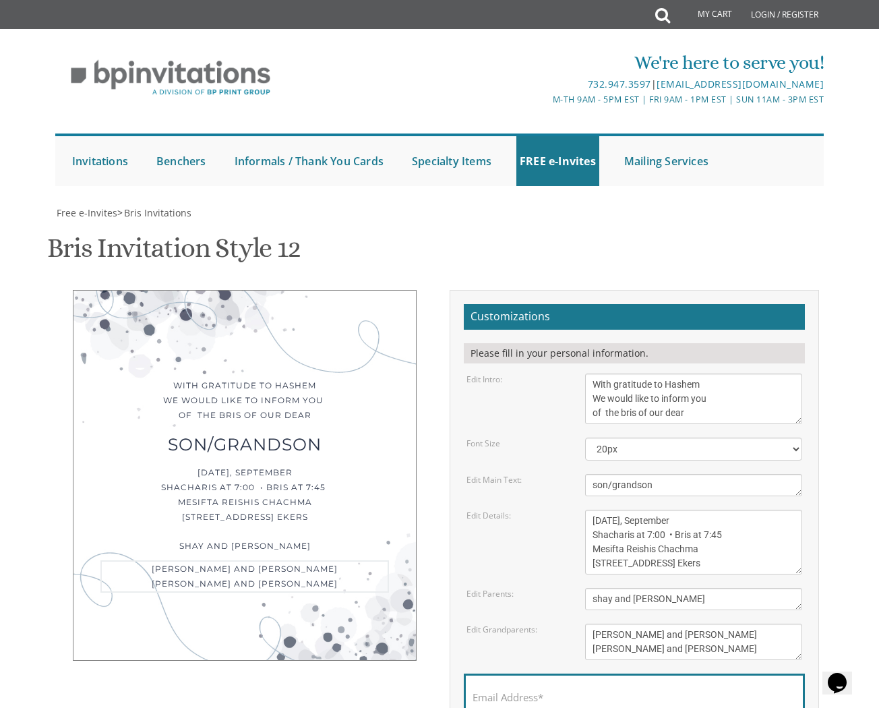
click at [650, 623] on textarea "[PERSON_NAME] and [PERSON_NAME] [PERSON_NAME] and [PERSON_NAME]" at bounding box center [693, 641] width 217 height 36
drag, startPoint x: 694, startPoint y: 507, endPoint x: 592, endPoint y: 488, distance: 103.5
click at [592, 623] on textarea "[PERSON_NAME] and [PERSON_NAME] [PERSON_NAME] and [PERSON_NAME]" at bounding box center [693, 641] width 217 height 36
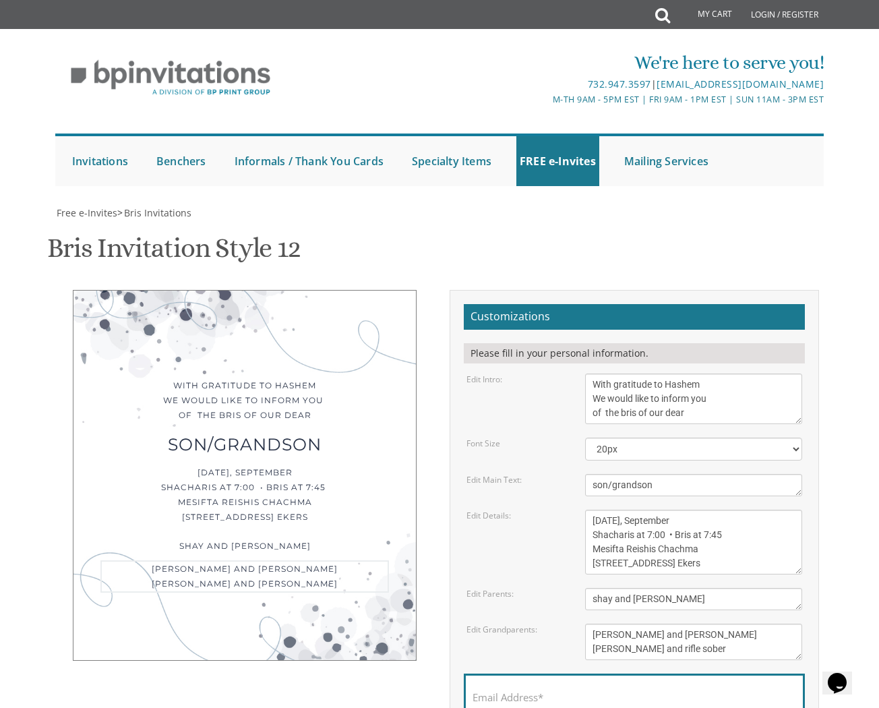
drag, startPoint x: 589, startPoint y: 488, endPoint x: 672, endPoint y: 509, distance: 85.6
click at [671, 623] on textarea "[PERSON_NAME] and [PERSON_NAME] [PERSON_NAME] and [PERSON_NAME]" at bounding box center [693, 641] width 217 height 36
click at [668, 623] on textarea "[PERSON_NAME] and [PERSON_NAME] [PERSON_NAME] and [PERSON_NAME]" at bounding box center [693, 641] width 217 height 36
click at [654, 623] on textarea "[PERSON_NAME] and [PERSON_NAME] [PERSON_NAME] and [PERSON_NAME]" at bounding box center [693, 641] width 217 height 36
click at [597, 623] on textarea "[PERSON_NAME] and [PERSON_NAME] [PERSON_NAME] and [PERSON_NAME]" at bounding box center [693, 641] width 217 height 36
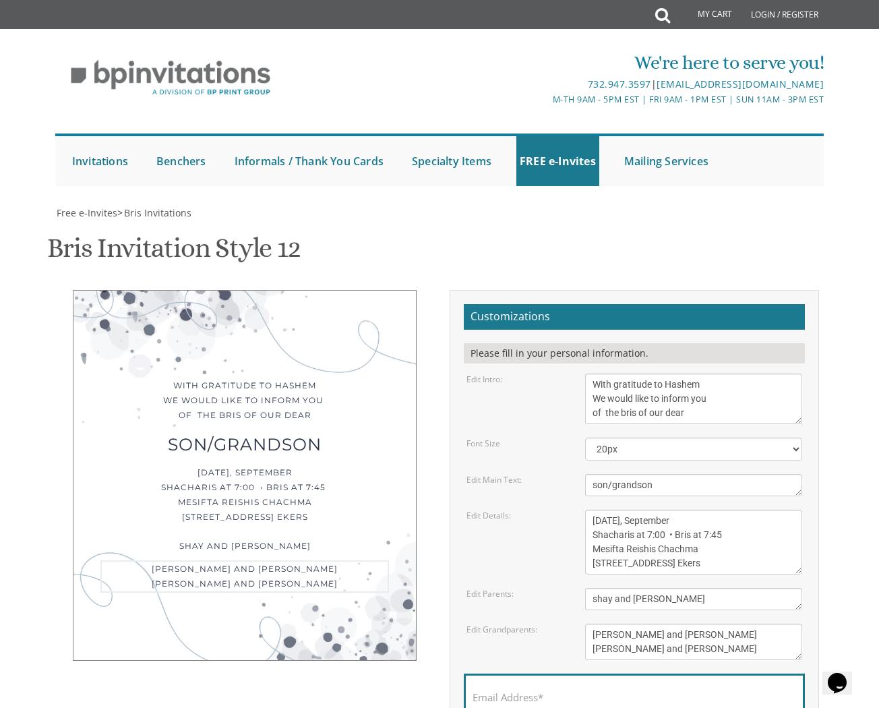
click at [633, 623] on textarea "[PERSON_NAME] and [PERSON_NAME] [PERSON_NAME] and [PERSON_NAME]" at bounding box center [693, 641] width 217 height 36
click at [636, 623] on textarea "[PERSON_NAME] and [PERSON_NAME] [PERSON_NAME] and [PERSON_NAME]" at bounding box center [693, 641] width 217 height 36
click at [660, 623] on textarea "[PERSON_NAME] and [PERSON_NAME] [PERSON_NAME] and [PERSON_NAME]" at bounding box center [693, 641] width 217 height 36
type textarea "yitzi and [PERSON_NAME] [PERSON_NAME] and [PERSON_NAME]"
click at [627, 509] on textarea "[DATE] Shacharis at 7:00 • Bris at 7:45 [GEOGRAPHIC_DATA][PERSON_NAME] [STREET_…" at bounding box center [693, 541] width 217 height 65
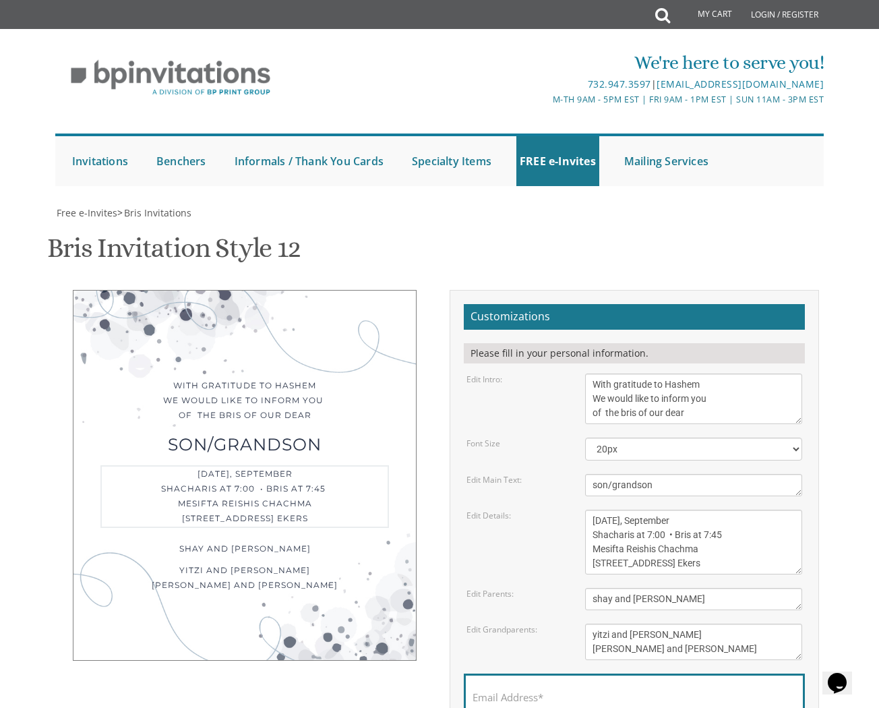
scroll to position [73, 0]
click at [718, 509] on textarea "[DATE] Shacharis at 7:00 • Bris at 7:45 [GEOGRAPHIC_DATA][PERSON_NAME] [STREET_…" at bounding box center [693, 541] width 217 height 65
type textarea "[DATE] Shacharis at 7:00 • Bris at 7:45 Mesifta Reishis Chachma [STREET_ADDRESS…"
click at [612, 588] on textarea "[PERSON_NAME] and [PERSON_NAME]" at bounding box center [693, 599] width 217 height 22
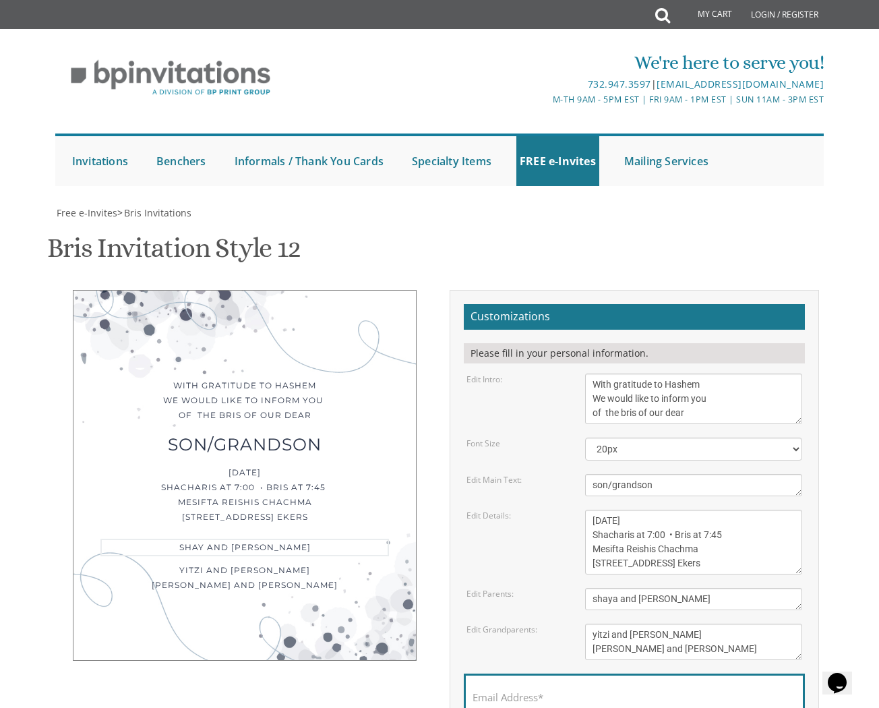
type textarea "shaya and [PERSON_NAME]"
click at [743, 509] on textarea "[DATE] Shacharis at 7:00 • Bris at 7:45 [GEOGRAPHIC_DATA][PERSON_NAME] [STREET_…" at bounding box center [693, 541] width 217 height 65
drag, startPoint x: 746, startPoint y: 633, endPoint x: 551, endPoint y: 425, distance: 285.1
click at [528, 690] on label "Email Address*" at bounding box center [507, 697] width 71 height 14
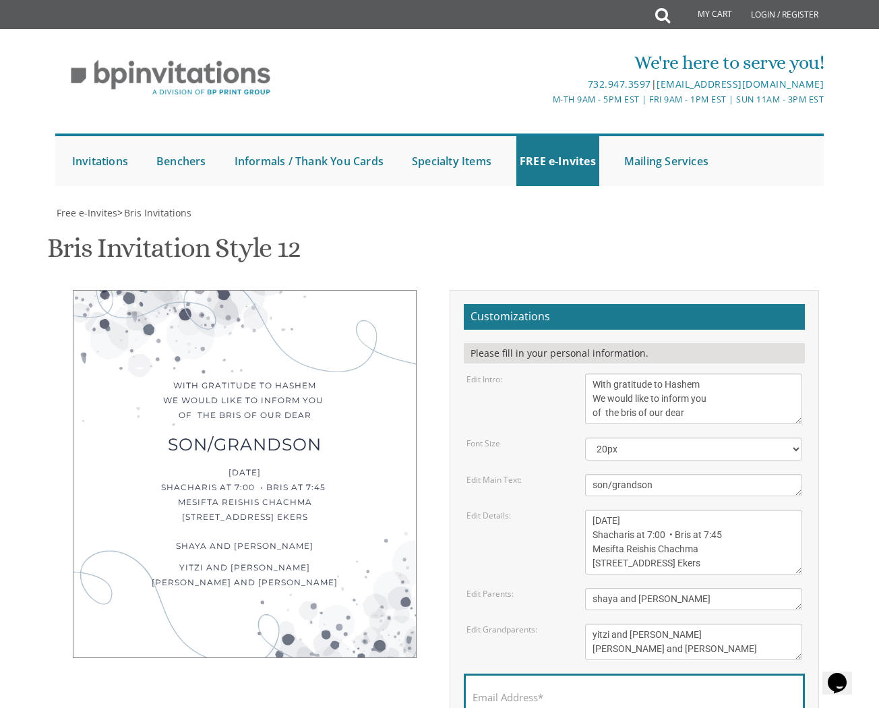
click at [528, 696] on input "Email Address*" at bounding box center [633, 704] width 323 height 17
type input "[EMAIL_ADDRESS][DOMAIN_NAME]"
